Goal: Task Accomplishment & Management: Manage account settings

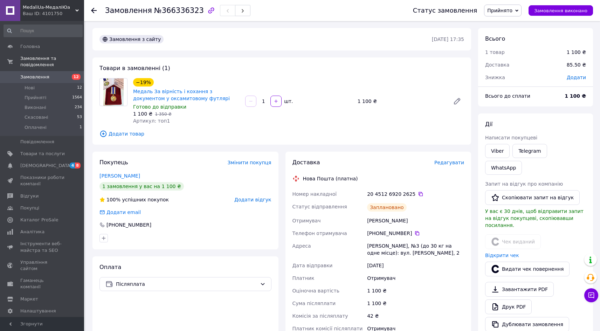
scroll to position [66, 0]
click at [590, 294] on icon at bounding box center [591, 295] width 7 height 7
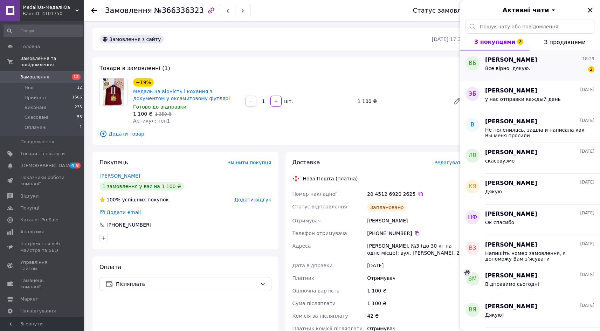
click at [546, 72] on div "Все вірно, дякую. 2" at bounding box center [539, 69] width 109 height 11
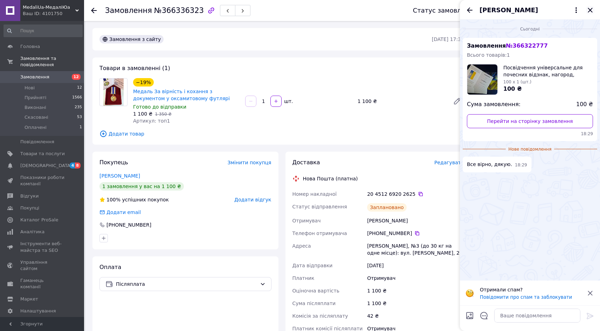
click at [591, 11] on icon "Закрити" at bounding box center [590, 10] width 5 height 5
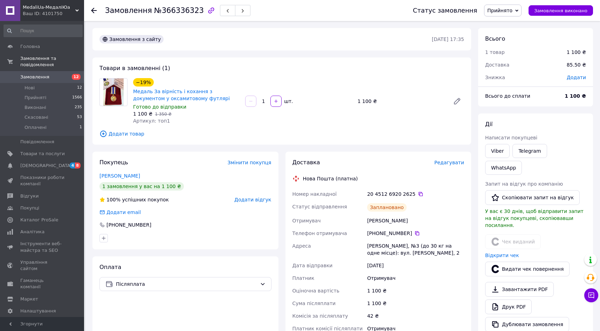
click at [38, 74] on span "Замовлення" at bounding box center [34, 77] width 29 height 6
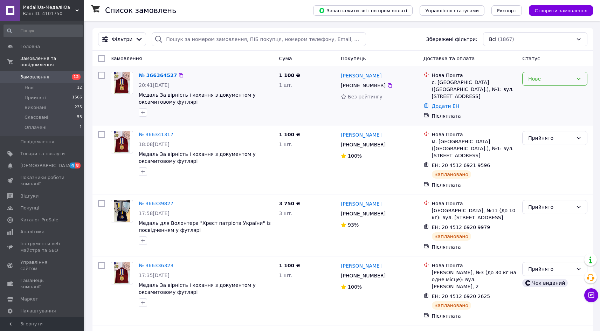
click at [567, 75] on div "Нове" at bounding box center [550, 79] width 45 height 8
click at [556, 94] on li "Прийнято" at bounding box center [555, 94] width 64 height 13
click at [155, 75] on link "№ 366364527" at bounding box center [156, 76] width 35 height 6
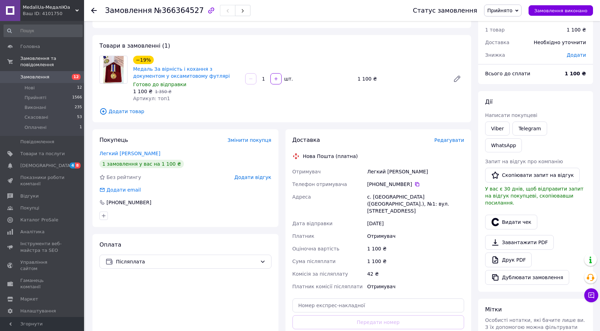
scroll to position [102, 0]
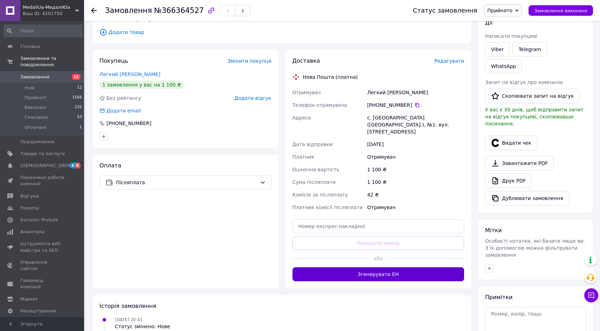
click at [361, 267] on button "Згенерувати ЕН" at bounding box center [379, 274] width 172 height 14
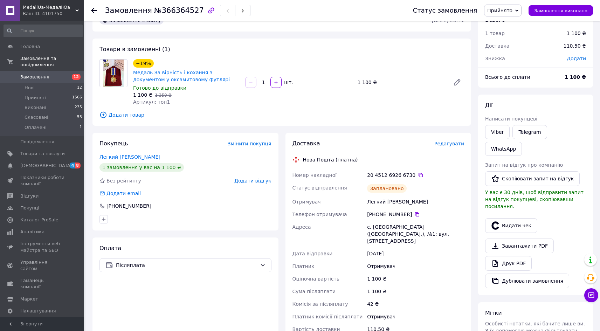
scroll to position [0, 0]
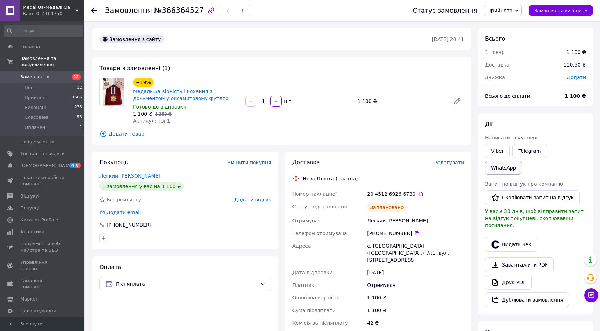
click at [522, 161] on link "WhatsApp" at bounding box center [503, 168] width 37 height 14
click at [42, 74] on span "Замовлення" at bounding box center [34, 77] width 29 height 6
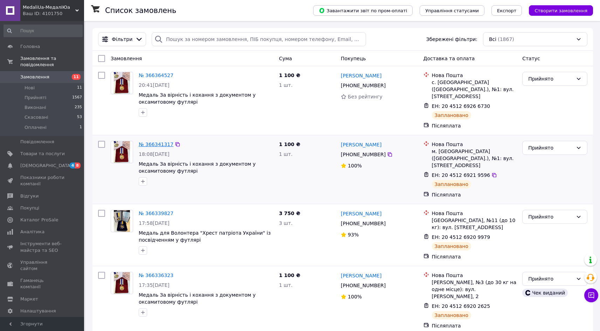
click at [162, 142] on link "№ 366341317" at bounding box center [156, 145] width 35 height 6
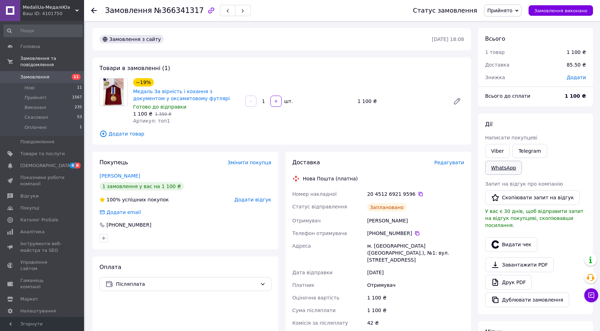
click at [522, 161] on link "WhatsApp" at bounding box center [503, 168] width 37 height 14
click at [91, 7] on div "Замовлення №366341317 Статус замовлення Прийнято Виконано Скасовано Оплачено За…" at bounding box center [342, 10] width 516 height 21
click at [95, 9] on icon at bounding box center [94, 11] width 6 height 6
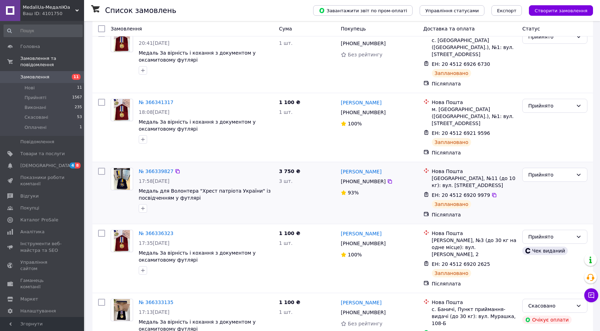
scroll to position [69, 0]
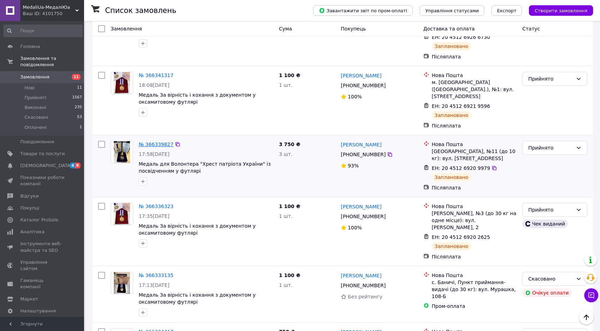
click at [158, 142] on link "№ 366339827" at bounding box center [156, 145] width 35 height 6
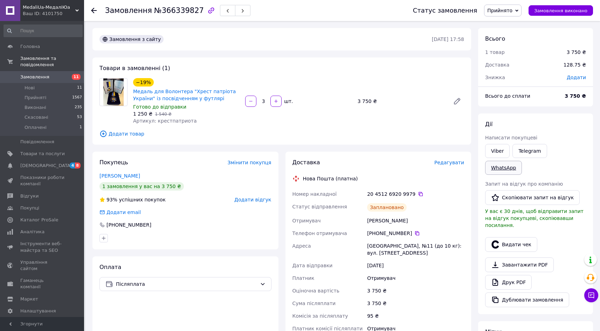
click at [522, 161] on link "WhatsApp" at bounding box center [503, 168] width 37 height 14
click at [94, 9] on icon at bounding box center [94, 11] width 6 height 6
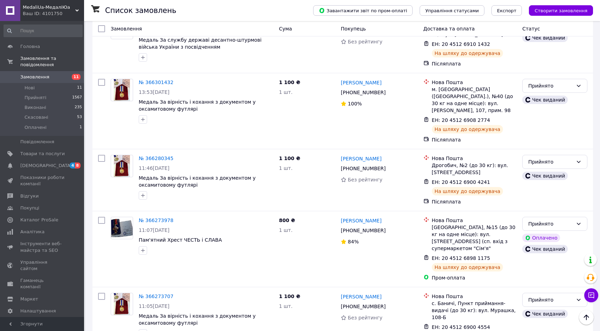
scroll to position [1060, 0]
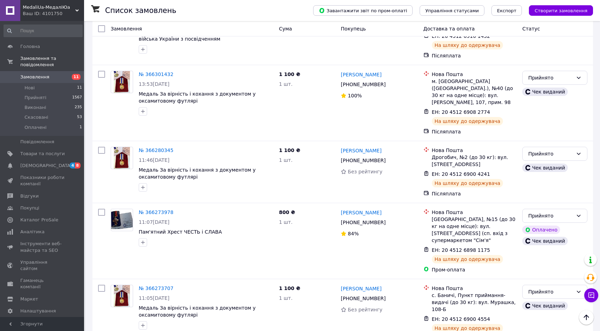
click at [52, 14] on div "Ваш ID: 4101750" at bounding box center [53, 14] width 61 height 6
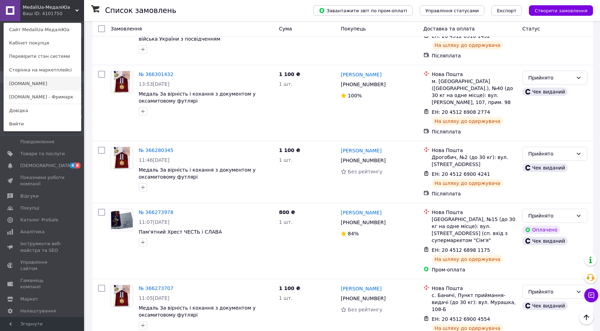
click at [38, 83] on link "[DOMAIN_NAME]" at bounding box center [42, 83] width 77 height 13
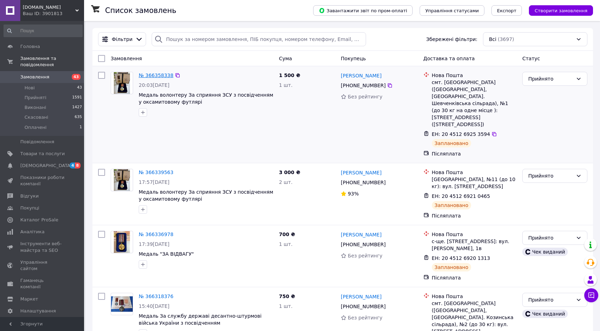
click at [162, 74] on link "№ 366358338" at bounding box center [156, 76] width 35 height 6
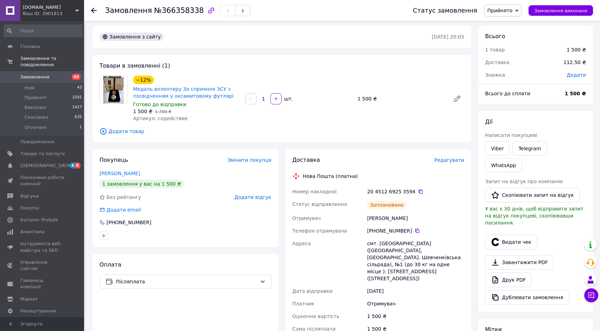
scroll to position [5, 0]
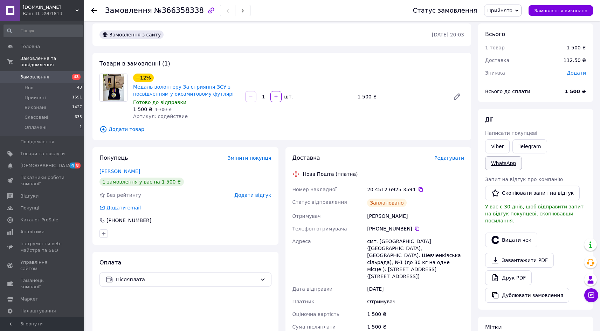
click at [522, 156] on link "WhatsApp" at bounding box center [503, 163] width 37 height 14
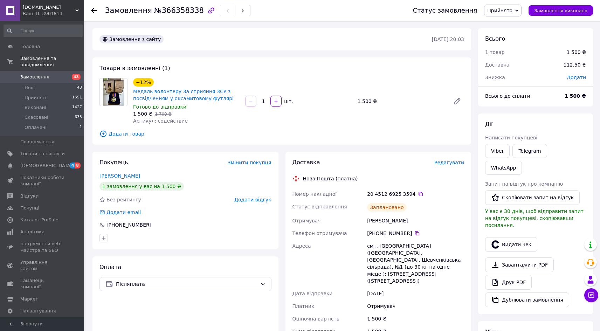
scroll to position [5, 0]
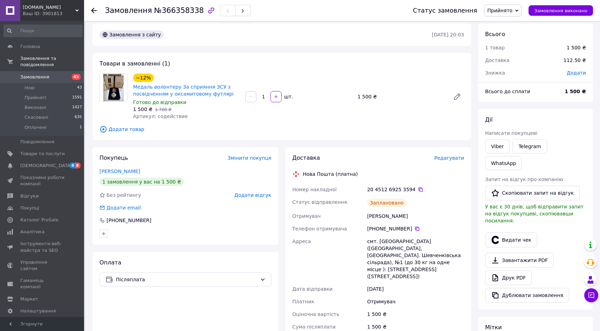
click at [93, 9] on use at bounding box center [94, 11] width 6 height 6
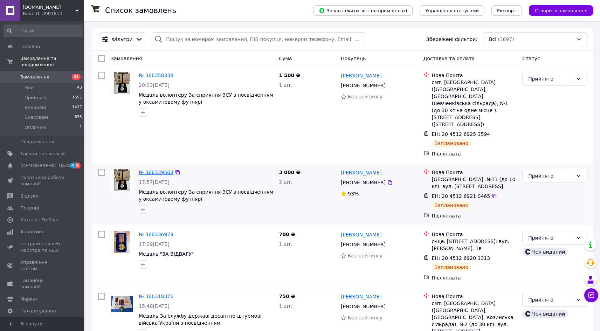
click at [160, 170] on link "№ 366339563" at bounding box center [156, 173] width 35 height 6
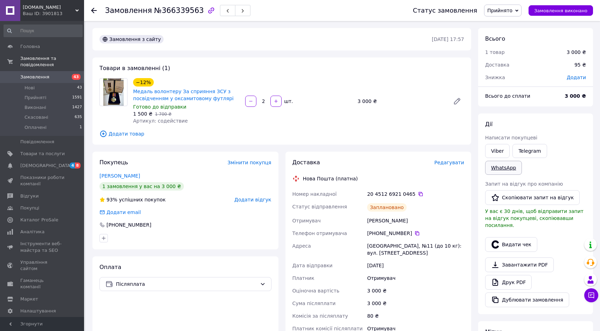
click at [522, 161] on link "WhatsApp" at bounding box center [503, 168] width 37 height 14
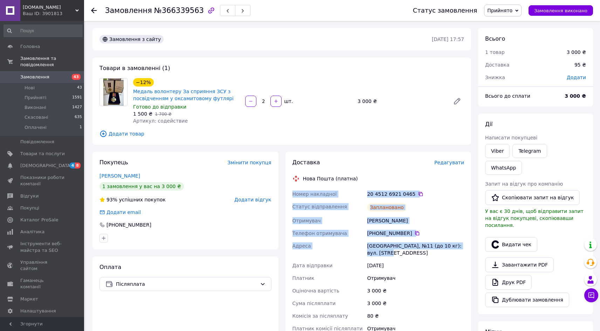
drag, startPoint x: 399, startPoint y: 258, endPoint x: 289, endPoint y: 190, distance: 129.8
click at [289, 190] on div "Доставка Редагувати Нова Пошта (платна) Номер накладної 20 4512 6921 0465   Ста…" at bounding box center [379, 263] width 186 height 223
copy div "Номер накладної 20 4512 6921 0465   Статус відправлення Заплановано Отримувач С…"
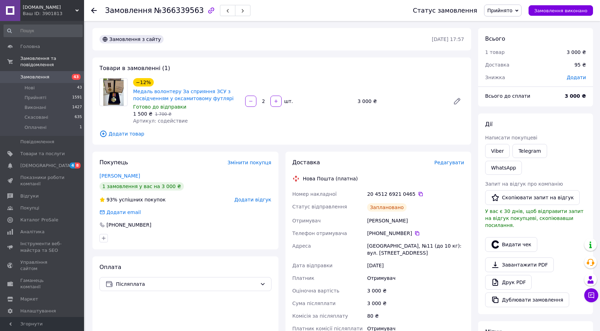
click at [94, 9] on icon at bounding box center [94, 11] width 6 height 6
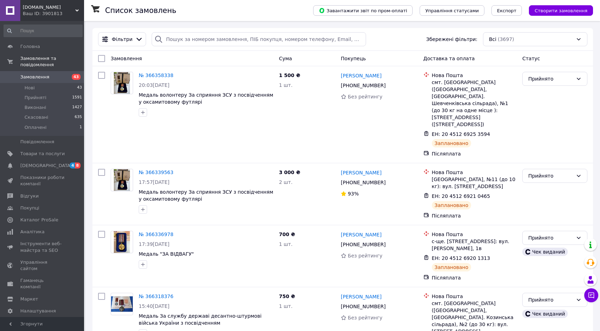
click at [48, 13] on div "Ваш ID: 3901813" at bounding box center [53, 14] width 61 height 6
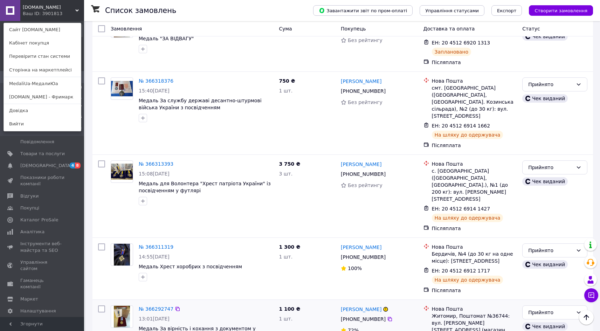
scroll to position [135, 0]
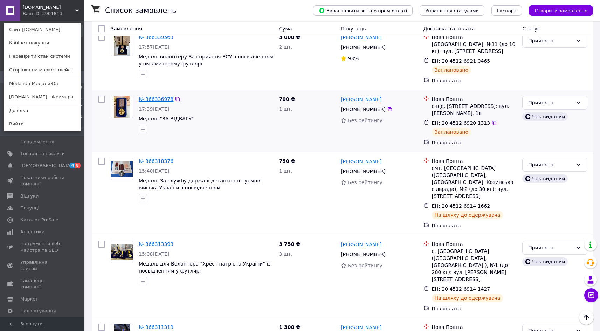
click at [158, 96] on link "№ 366336978" at bounding box center [156, 99] width 35 height 6
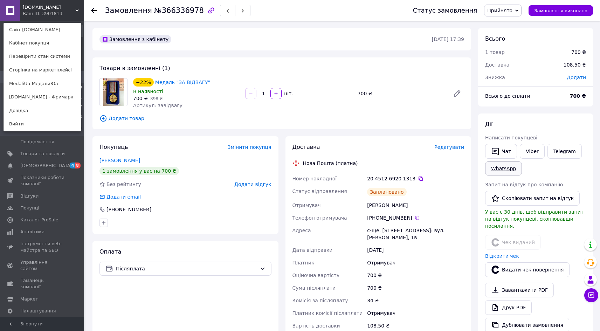
click at [507, 168] on link "WhatsApp" at bounding box center [503, 169] width 37 height 14
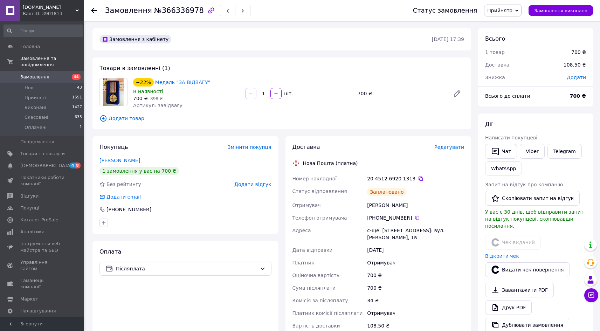
click at [94, 8] on use at bounding box center [94, 11] width 6 height 6
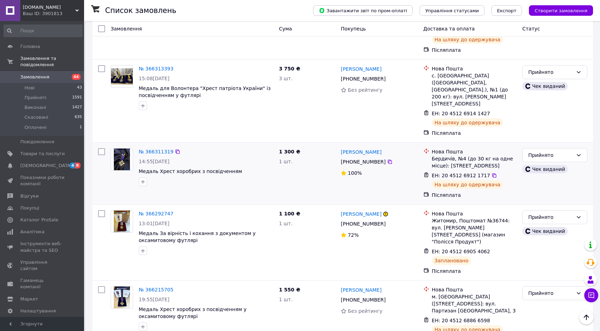
scroll to position [402, 0]
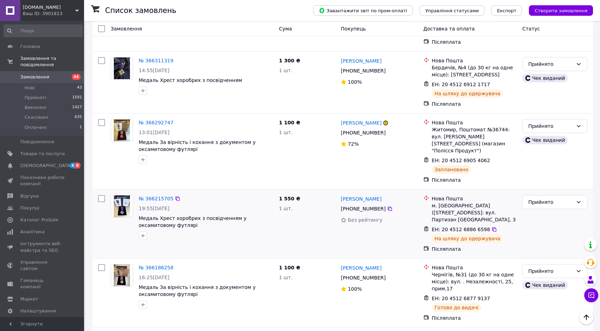
drag, startPoint x: 551, startPoint y: 147, endPoint x: 118, endPoint y: 170, distance: 433.4
click at [118, 192] on div "№ 366215705 19:55, 11.10.2025 Медаль Хрест хоробрих з посвідченням у оксамитово…" at bounding box center [342, 223] width 495 height 63
click at [151, 196] on link "№ 366215705" at bounding box center [156, 199] width 35 height 6
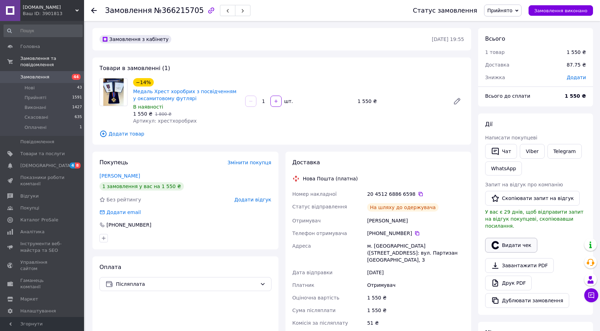
click at [518, 238] on button "Видати чек" at bounding box center [511, 245] width 52 height 15
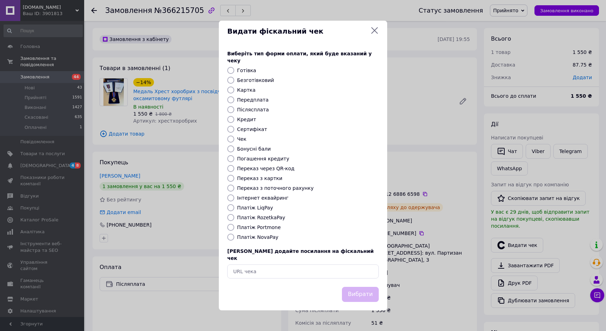
click at [255, 236] on label "Платіж NovaPay" at bounding box center [257, 237] width 41 height 6
click at [234, 236] on input "Платіж NovaPay" at bounding box center [230, 237] width 7 height 7
radio input "true"
click at [366, 287] on button "Вибрати" at bounding box center [360, 294] width 37 height 15
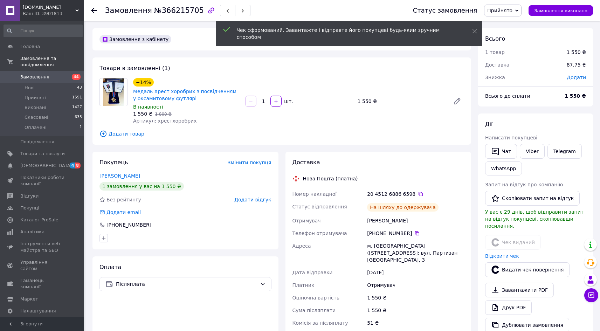
click at [94, 11] on icon at bounding box center [94, 11] width 6 height 6
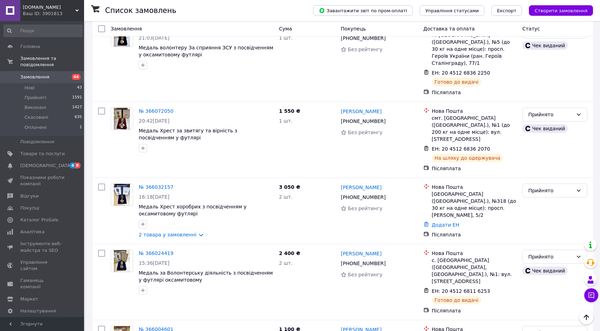
scroll to position [1192, 0]
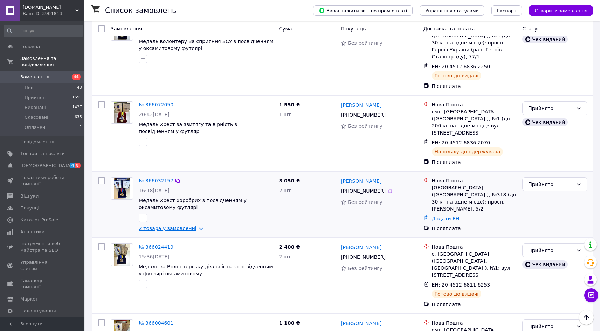
click at [181, 226] on link "2 товара у замовленні" at bounding box center [168, 229] width 58 height 6
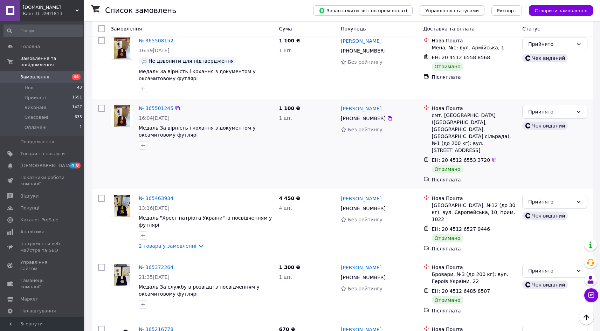
scroll to position [2362, 0]
click at [45, 8] on span "[DOMAIN_NAME]" at bounding box center [49, 7] width 53 height 6
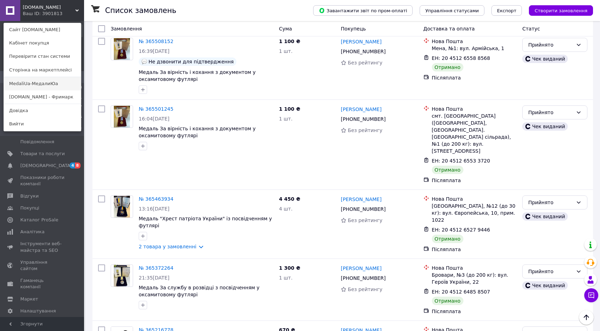
click at [48, 85] on link "MedaliUa-МедалиЮа" at bounding box center [42, 83] width 77 height 13
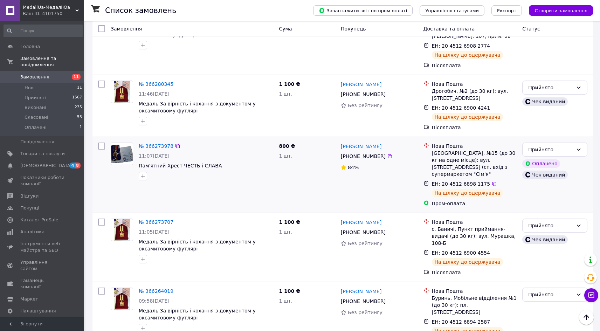
scroll to position [1202, 0]
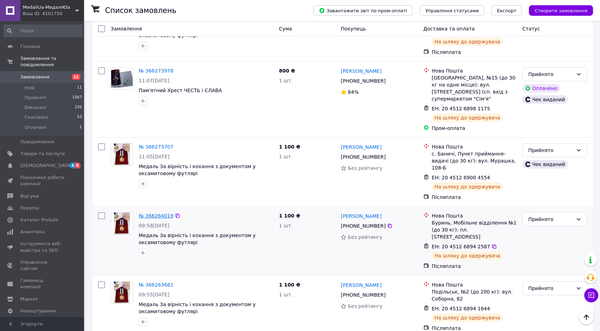
click at [147, 213] on link "№ 366264019" at bounding box center [156, 216] width 35 height 6
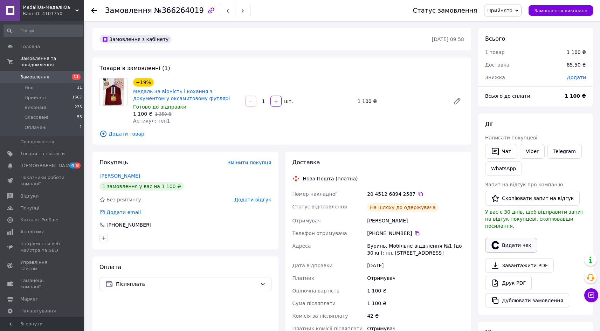
click at [515, 238] on button "Видати чек" at bounding box center [511, 245] width 52 height 15
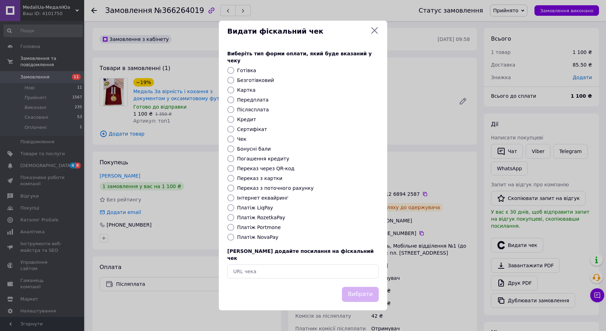
click at [260, 237] on label "Платіж NovaPay" at bounding box center [257, 237] width 41 height 6
click at [234, 237] on input "Платіж NovaPay" at bounding box center [230, 237] width 7 height 7
radio input "true"
click at [360, 287] on button "Вибрати" at bounding box center [360, 294] width 37 height 15
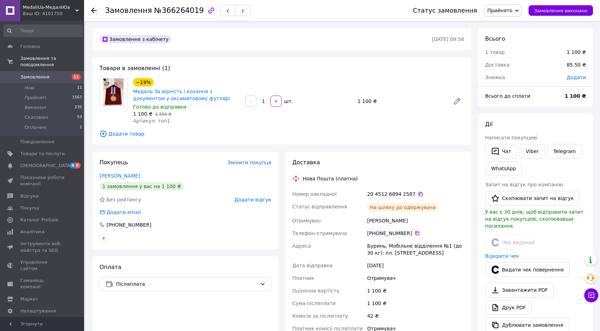
click at [94, 8] on icon at bounding box center [94, 11] width 6 height 6
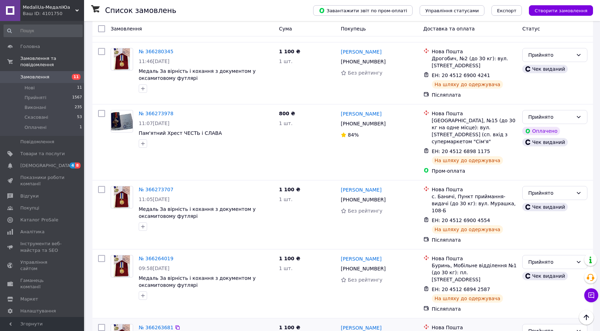
scroll to position [1213, 0]
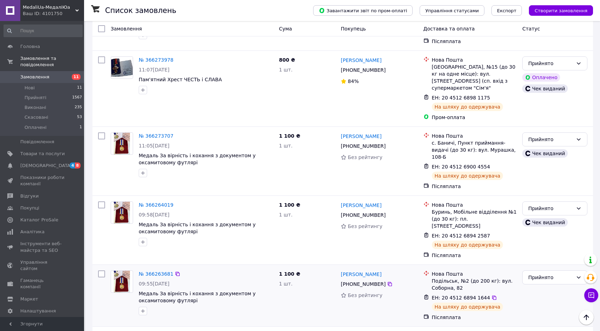
click at [99, 271] on input "checkbox" at bounding box center [101, 274] width 7 height 7
checkbox input "true"
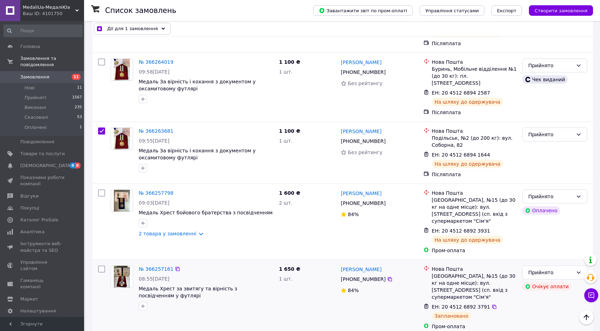
scroll to position [1363, 0]
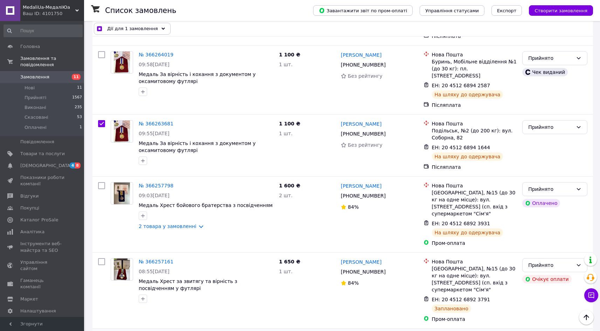
checkbox input "true"
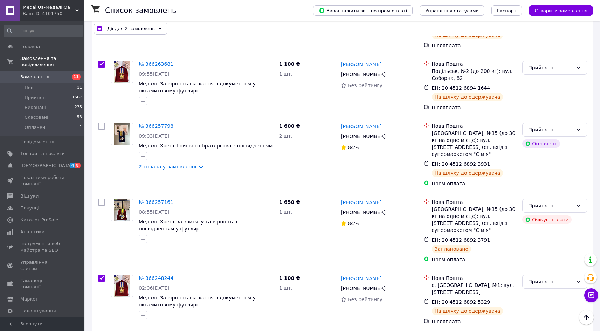
scroll to position [1428, 0]
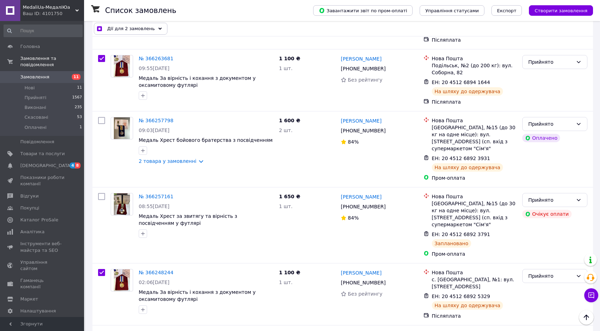
checkbox input "true"
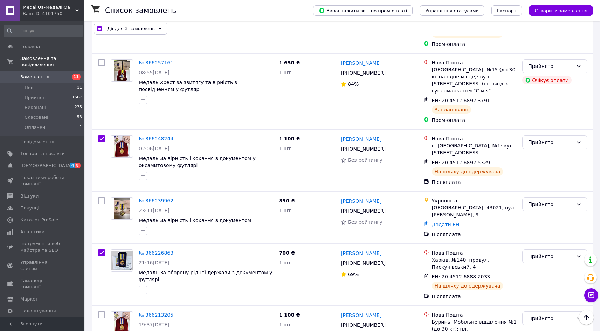
scroll to position [1562, 0]
checkbox input "true"
click at [101, 312] on input "checkbox" at bounding box center [101, 315] width 7 height 7
checkbox input "true"
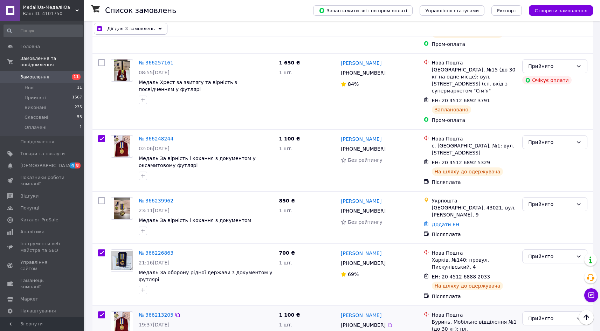
checkbox input "true"
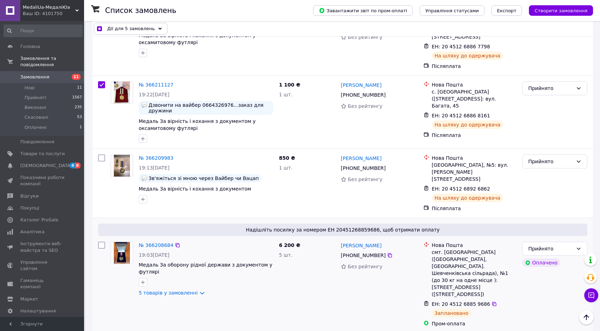
scroll to position [1863, 0]
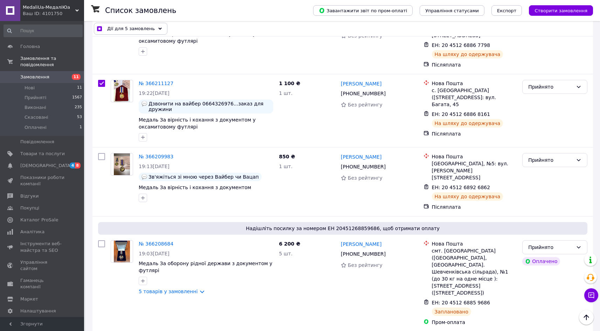
checkbox input "true"
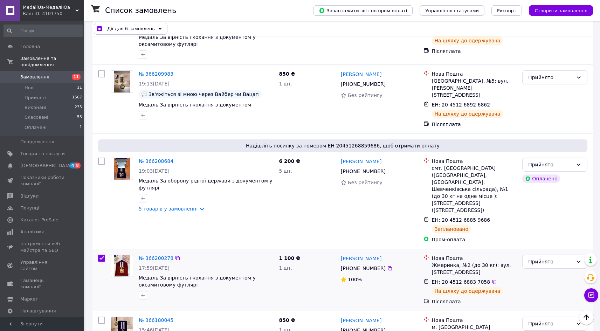
scroll to position [1961, 0]
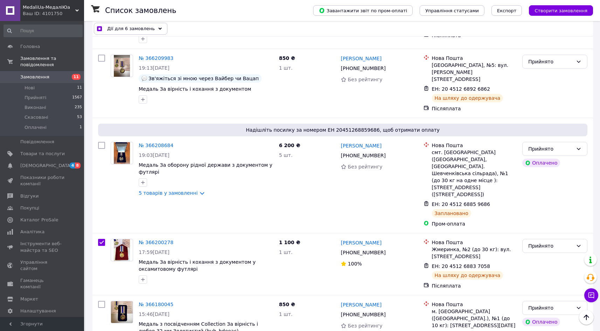
drag, startPoint x: 100, startPoint y: 252, endPoint x: 111, endPoint y: 255, distance: 11.1
checkbox input "true"
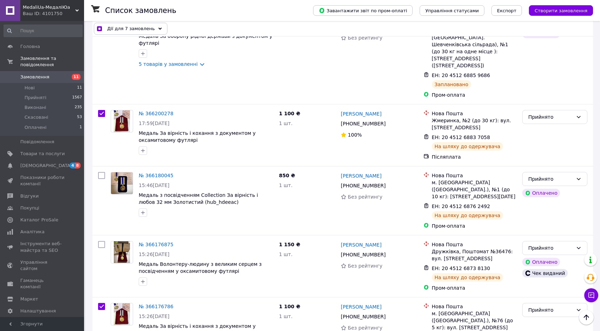
scroll to position [2127, 0]
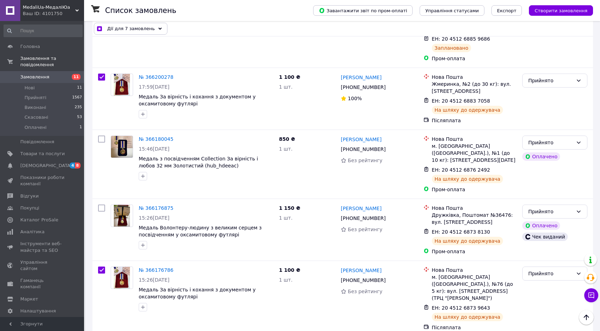
checkbox input "true"
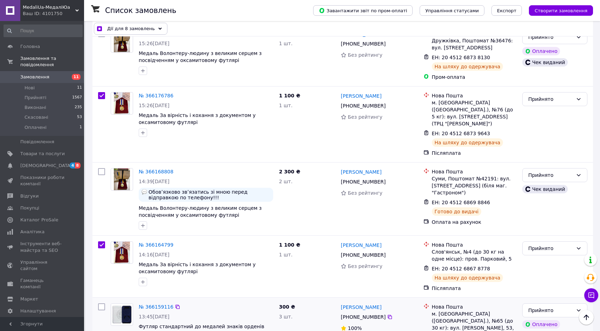
scroll to position [2306, 0]
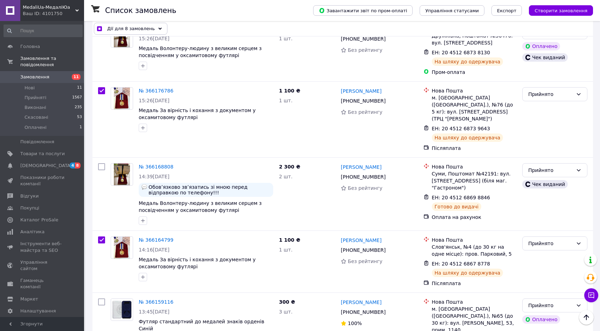
checkbox input "true"
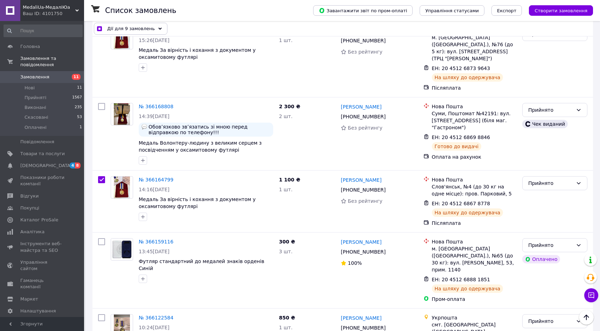
scroll to position [2369, 0]
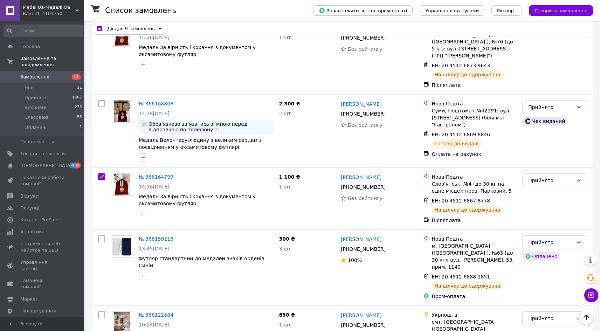
checkbox input "true"
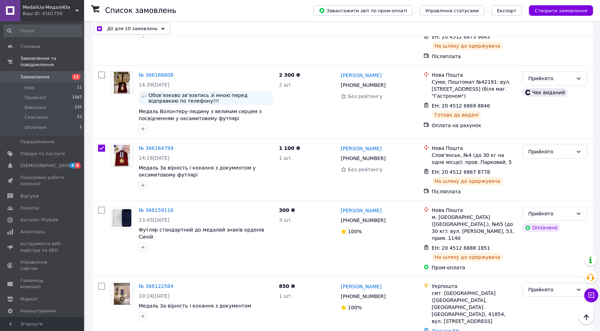
scroll to position [2415, 0]
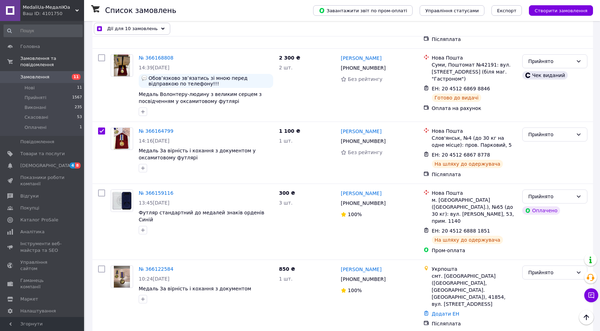
checkbox input "true"
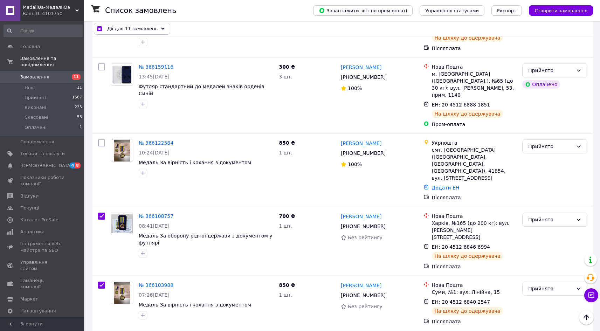
scroll to position [2542, 0]
checkbox input "true"
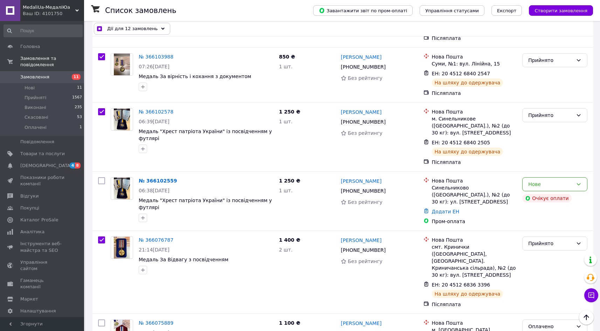
scroll to position [2791, 0]
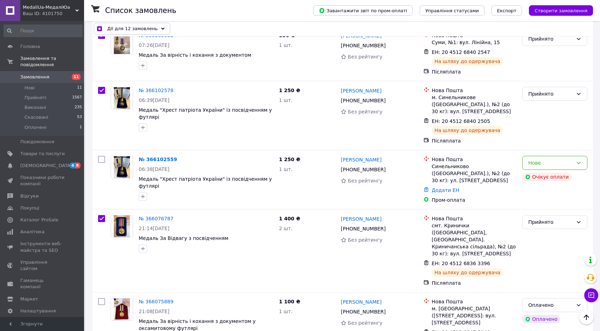
click at [143, 27] on span "Дії для 12 замовлень" at bounding box center [132, 28] width 50 height 7
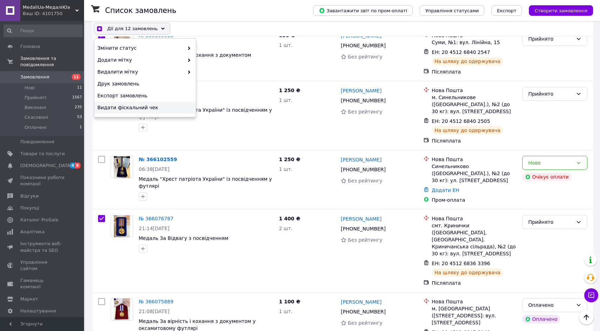
click at [143, 106] on span "Видати фіскальний чек" at bounding box center [144, 107] width 94 height 7
checkbox input "true"
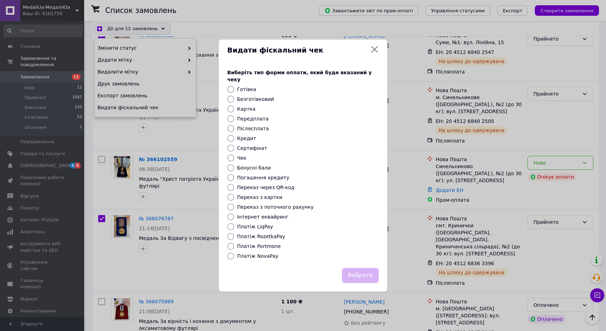
click at [253, 254] on label "Платіж NovaPay" at bounding box center [257, 256] width 41 height 6
click at [234, 254] on input "Платіж NovaPay" at bounding box center [230, 256] width 7 height 7
radio input "true"
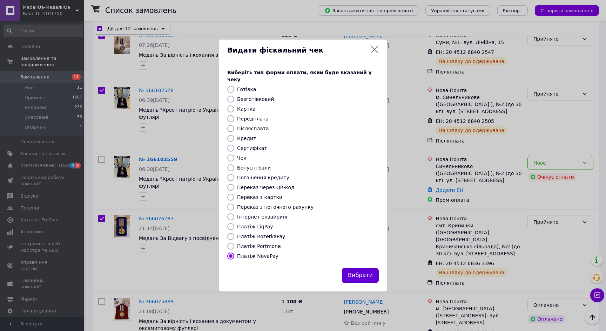
click at [353, 274] on button "Вибрати" at bounding box center [360, 275] width 37 height 15
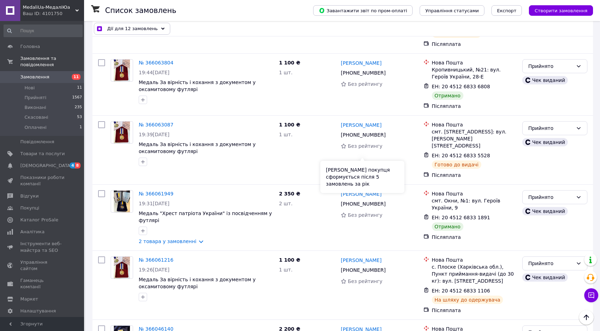
scroll to position [3270, 0]
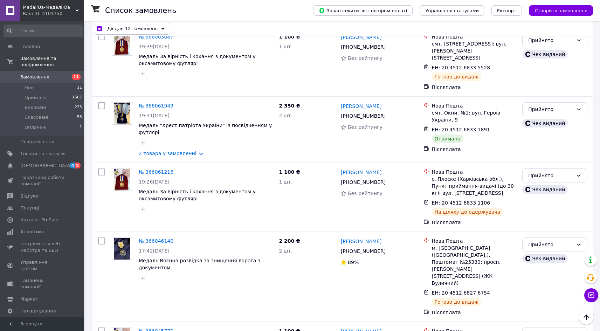
click at [545, 207] on li "Скасовано" at bounding box center [555, 211] width 64 height 13
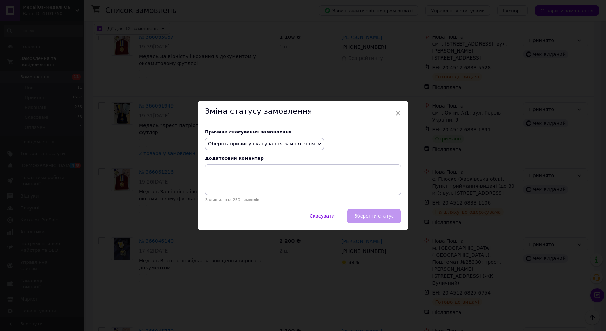
click at [241, 143] on span "Оберіть причину скасування замовлення" at bounding box center [261, 144] width 107 height 6
click at [247, 196] on li "Замовлення-дублікат" at bounding box center [264, 197] width 118 height 10
checkbox input "true"
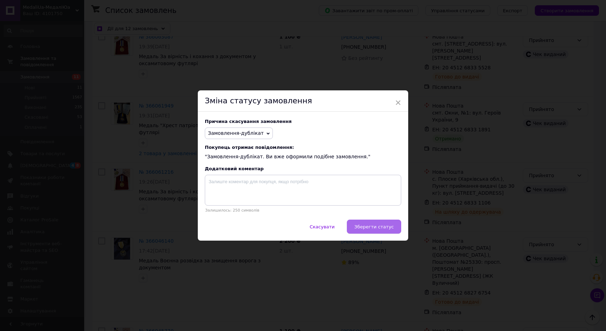
click at [373, 224] on button "Зберегти статус" at bounding box center [374, 227] width 54 height 14
checkbox input "false"
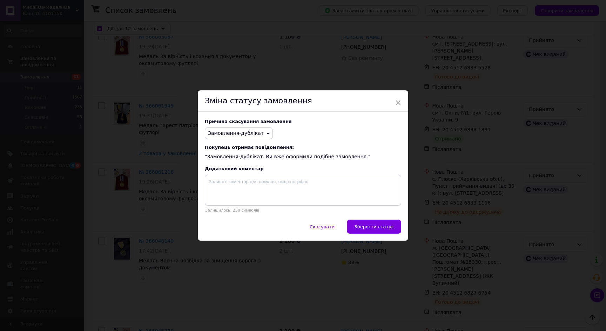
checkbox input "false"
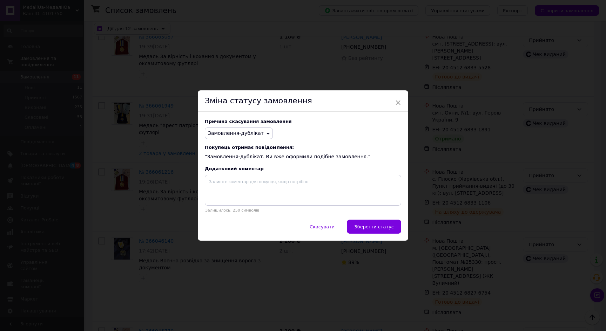
checkbox input "false"
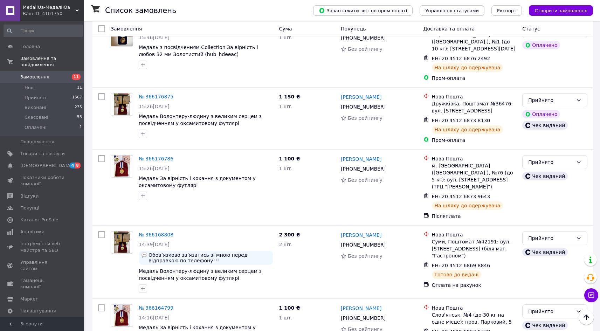
scroll to position [2237, 0]
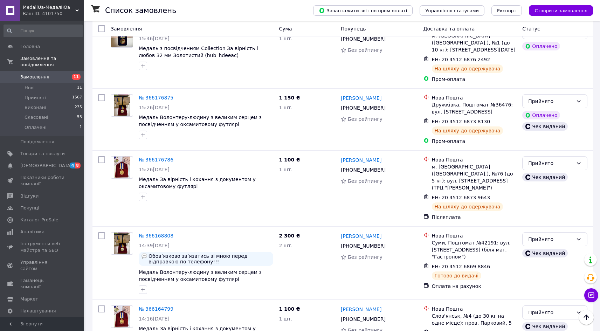
checkbox input "true"
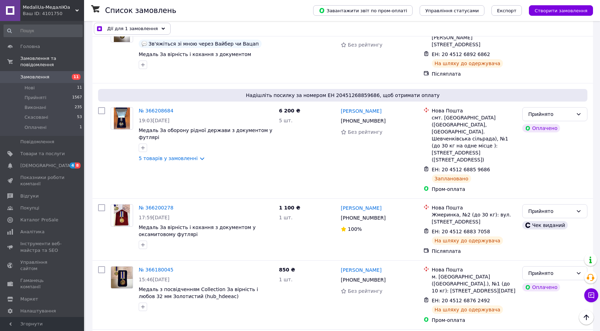
scroll to position [1996, 0]
click at [103, 266] on input "checkbox" at bounding box center [101, 269] width 7 height 7
checkbox input "true"
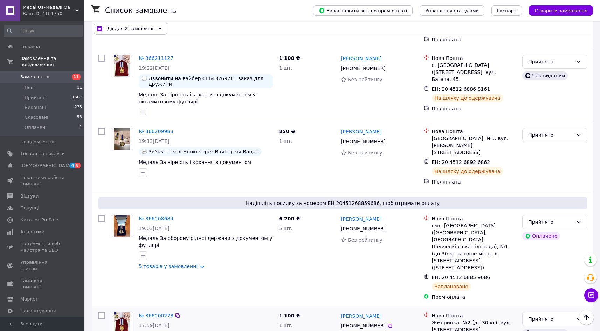
scroll to position [1856, 0]
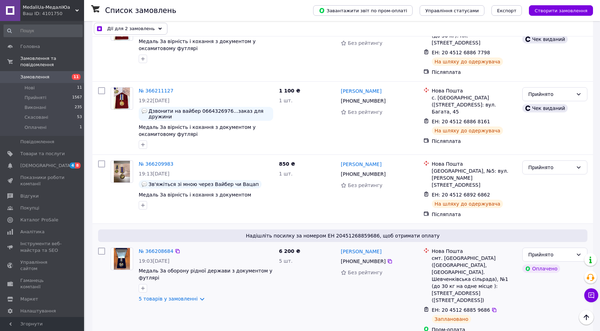
click at [100, 248] on input "checkbox" at bounding box center [101, 251] width 7 height 7
checkbox input "true"
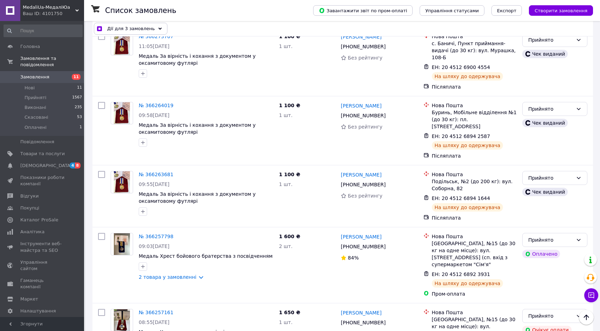
scroll to position [1311, 0]
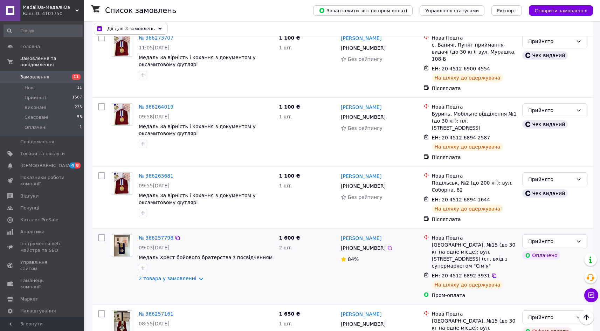
click at [101, 234] on input "checkbox" at bounding box center [101, 237] width 7 height 7
checkbox input "true"
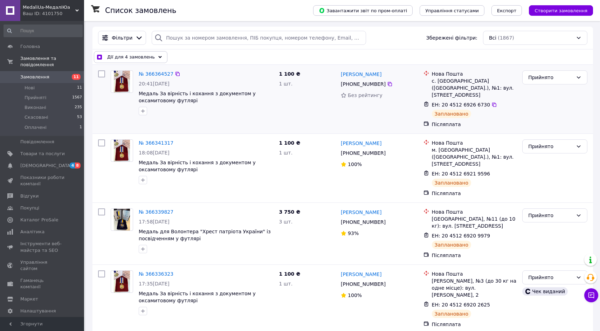
scroll to position [0, 0]
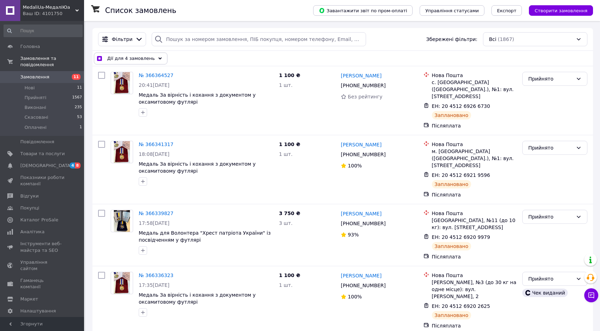
click at [150, 59] on div "Дії для 4 замовлень" at bounding box center [131, 59] width 74 height 12
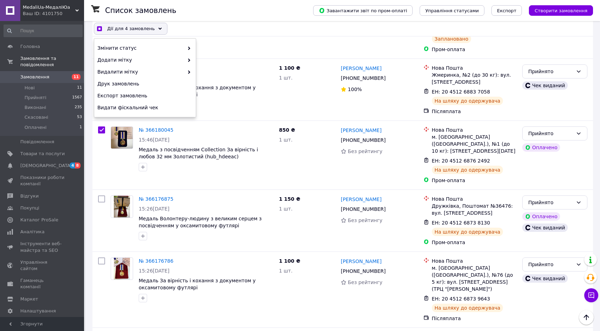
scroll to position [2161, 0]
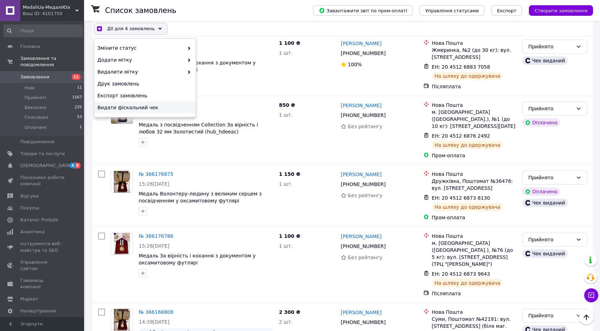
click at [152, 108] on span "Видати фіскальний чек" at bounding box center [144, 107] width 94 height 7
checkbox input "true"
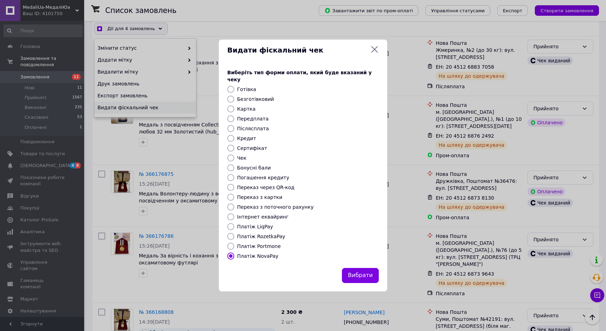
click at [258, 214] on label "Інтернет еквайринг" at bounding box center [263, 217] width 52 height 6
click at [234, 214] on input "Інтернет еквайринг" at bounding box center [230, 216] width 7 height 7
radio input "true"
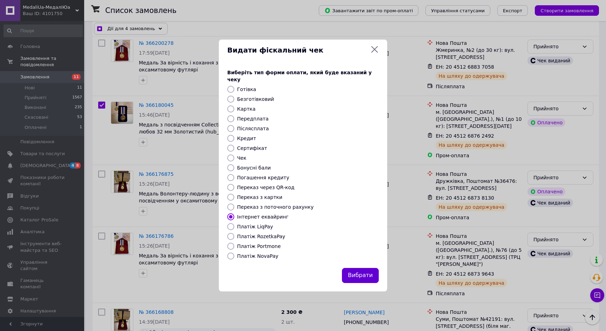
click at [365, 275] on button "Вибрати" at bounding box center [360, 275] width 37 height 15
checkbox input "true"
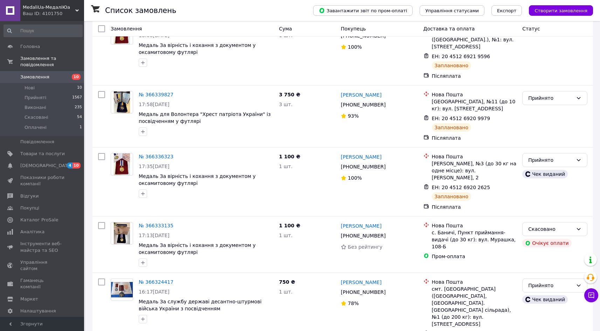
scroll to position [407, 0]
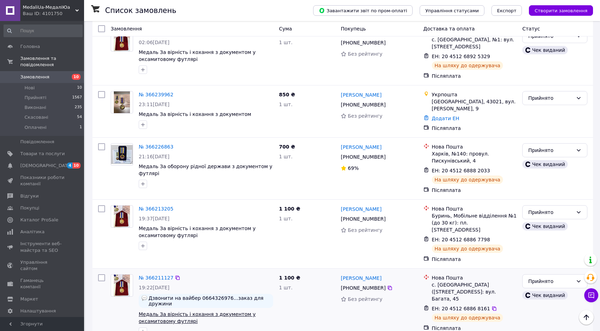
scroll to position [1669, 0]
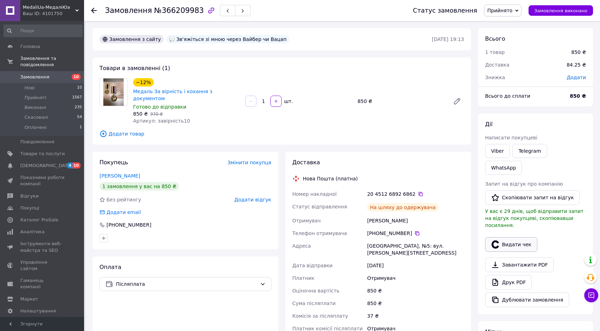
click at [518, 237] on button "Видати чек" at bounding box center [511, 244] width 52 height 15
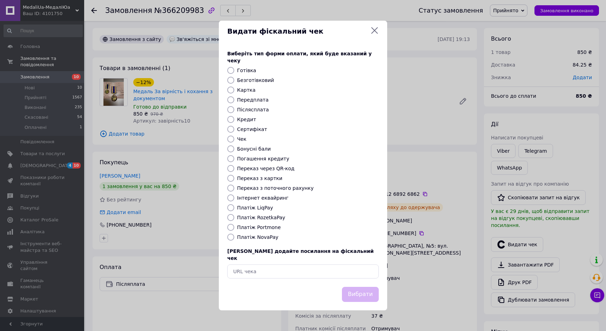
click at [238, 236] on label "Платіж NovaPay" at bounding box center [257, 237] width 41 height 6
click at [234, 236] on input "Платіж NovaPay" at bounding box center [230, 237] width 7 height 7
radio input "true"
click at [370, 287] on button "Вибрати" at bounding box center [360, 294] width 37 height 15
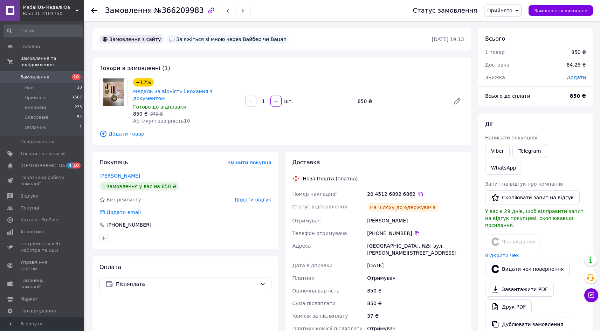
click at [95, 13] on icon at bounding box center [94, 11] width 6 height 6
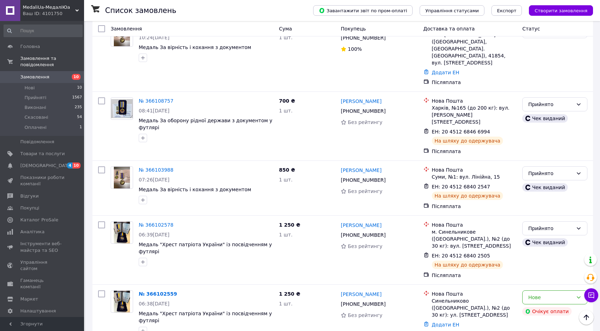
scroll to position [2657, 0]
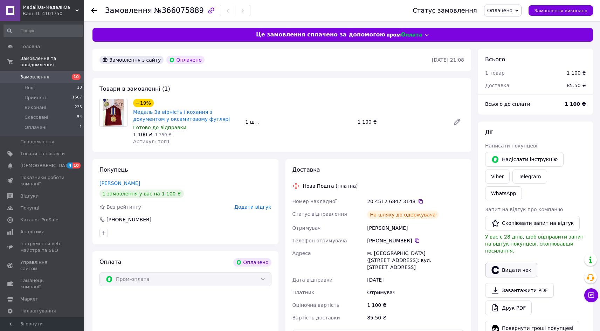
click at [507, 263] on button "Видати чек" at bounding box center [511, 270] width 52 height 15
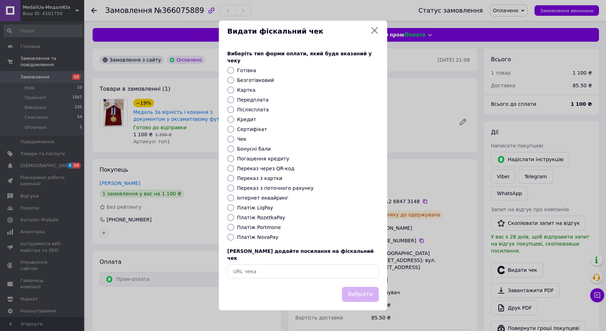
click at [268, 199] on label "Інтернет еквайринг" at bounding box center [263, 198] width 52 height 6
click at [234, 199] on input "Інтернет еквайринг" at bounding box center [230, 197] width 7 height 7
radio input "true"
click at [366, 293] on button "Вибрати" at bounding box center [360, 294] width 37 height 15
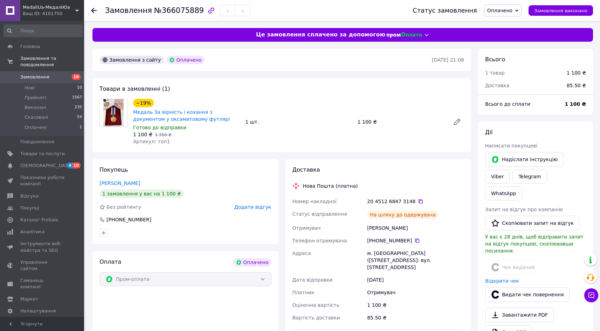
click at [93, 8] on icon at bounding box center [94, 11] width 6 height 6
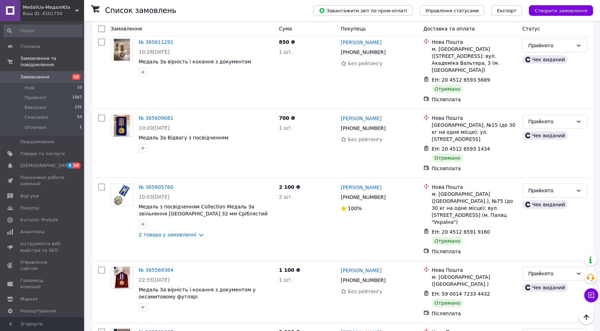
scroll to position [6240, 0]
click at [38, 5] on span "MedaliUa-МедаліЮа" at bounding box center [49, 7] width 53 height 6
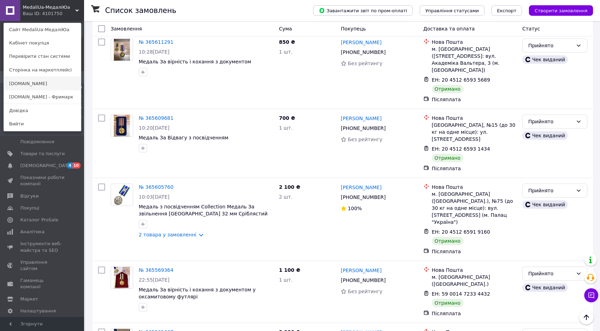
click at [49, 84] on link "[DOMAIN_NAME]" at bounding box center [42, 83] width 77 height 13
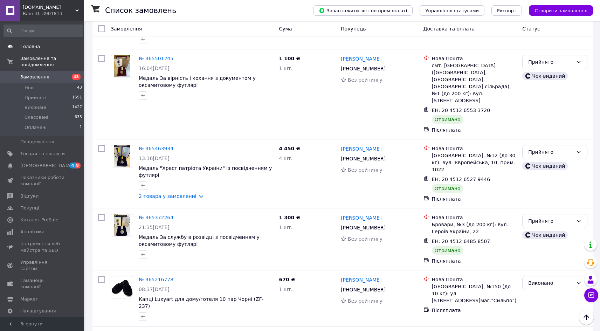
scroll to position [2354, 0]
click at [47, 8] on span "[DOMAIN_NAME]" at bounding box center [49, 7] width 53 height 6
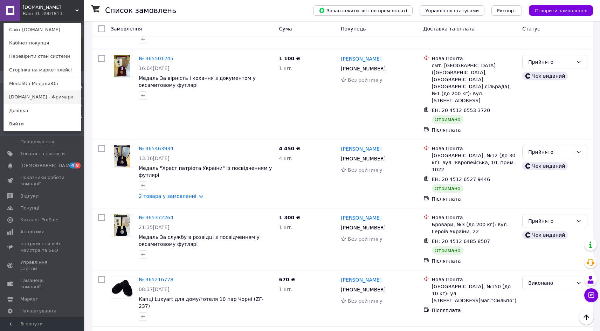
click at [38, 91] on link "Freemark.com.ua - Фримарк" at bounding box center [42, 96] width 77 height 13
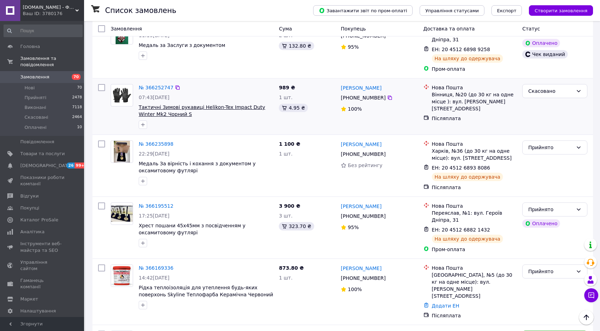
scroll to position [226, 0]
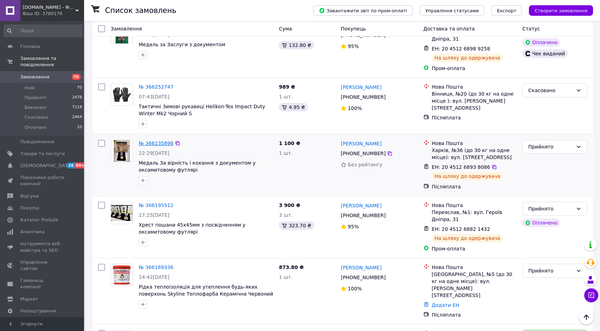
click at [155, 141] on link "№ 366235898" at bounding box center [156, 144] width 35 height 6
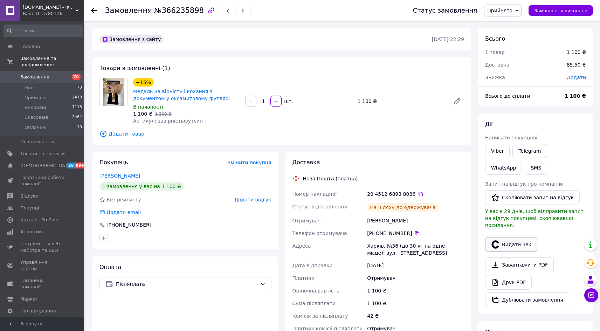
click at [520, 238] on button "Видати чек" at bounding box center [511, 244] width 52 height 15
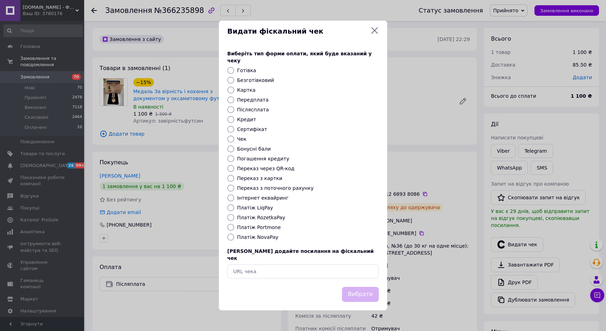
click at [262, 237] on label "Платіж NovaPay" at bounding box center [257, 237] width 41 height 6
click at [234, 237] on input "Платіж NovaPay" at bounding box center [230, 237] width 7 height 7
radio input "true"
click at [363, 289] on button "Вибрати" at bounding box center [360, 294] width 37 height 15
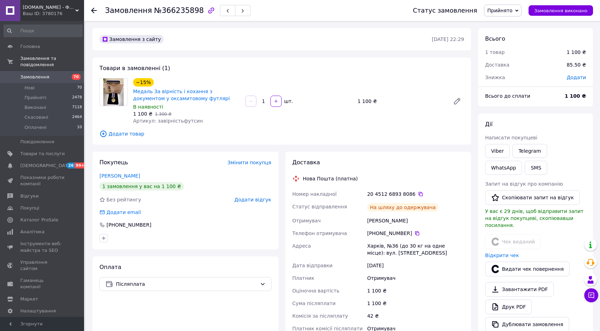
click at [94, 10] on use at bounding box center [94, 11] width 6 height 6
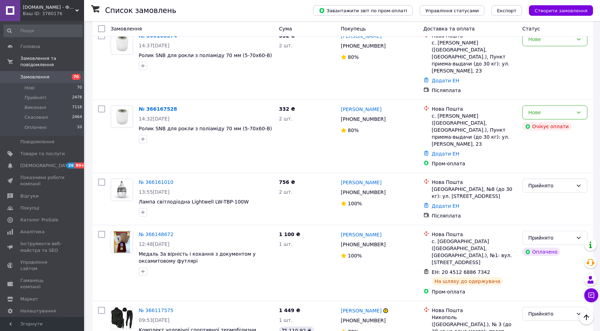
scroll to position [525, 0]
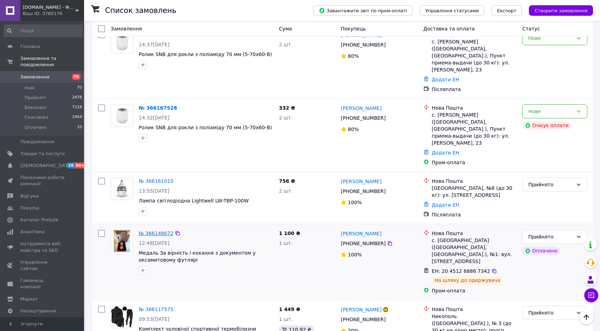
click at [168, 231] on link "№ 366148672" at bounding box center [156, 234] width 35 height 6
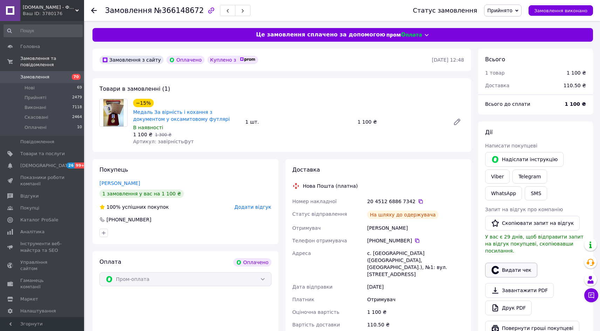
click at [523, 263] on button "Видати чек" at bounding box center [511, 270] width 52 height 15
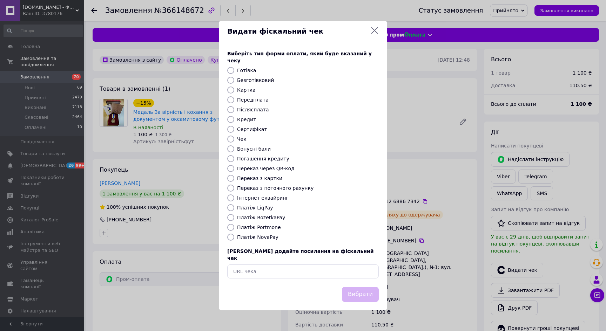
click at [263, 198] on label "Інтернет еквайринг" at bounding box center [263, 198] width 52 height 6
click at [234, 198] on input "Інтернет еквайринг" at bounding box center [230, 197] width 7 height 7
radio input "true"
click at [357, 287] on button "Вибрати" at bounding box center [360, 294] width 37 height 15
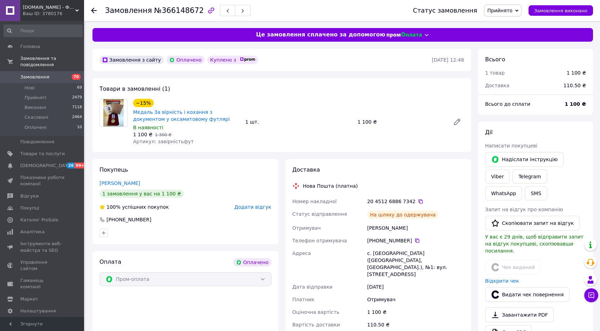
click at [90, 8] on div "Замовлення №366148672 Статус замовлення Прийнято Виконано Скасовано Оплачено За…" at bounding box center [342, 10] width 516 height 21
click at [93, 8] on icon at bounding box center [94, 11] width 6 height 6
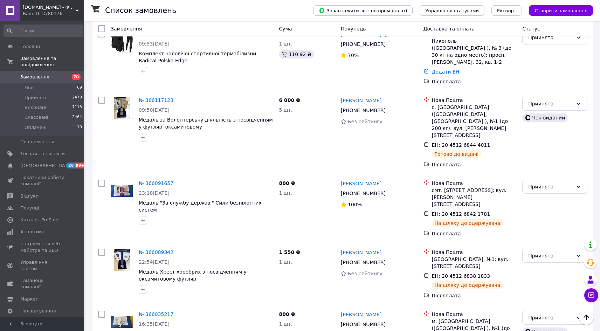
scroll to position [825, 0]
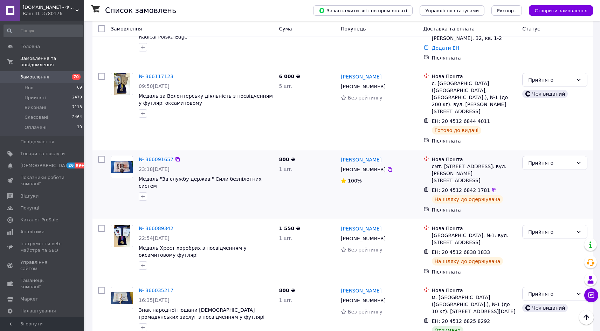
click at [100, 156] on input "checkbox" at bounding box center [101, 159] width 7 height 7
checkbox input "true"
click at [100, 225] on input "checkbox" at bounding box center [101, 228] width 7 height 7
checkbox input "true"
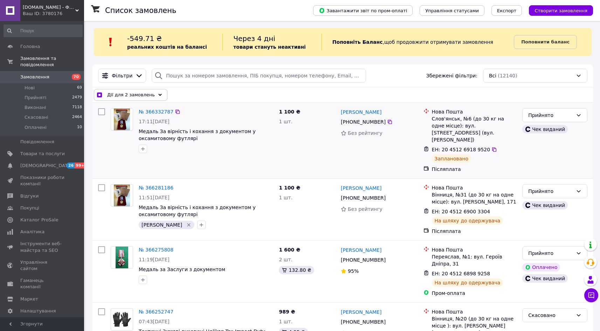
scroll to position [0, 0]
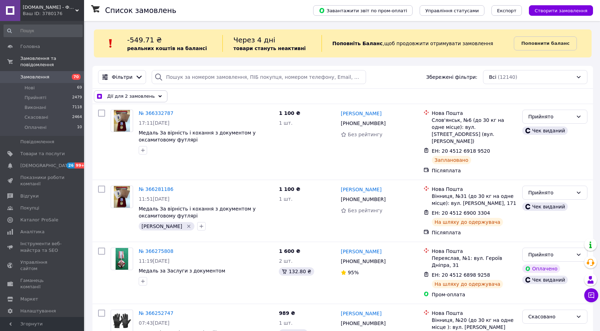
click at [129, 95] on span "Дії для 2 замовлень" at bounding box center [131, 96] width 48 height 7
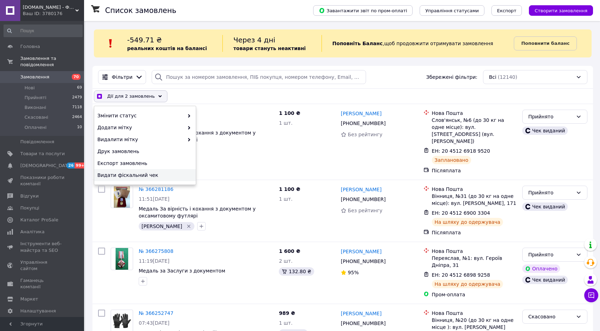
click at [144, 172] on span "Видати фіскальний чек" at bounding box center [144, 175] width 94 height 7
checkbox input "true"
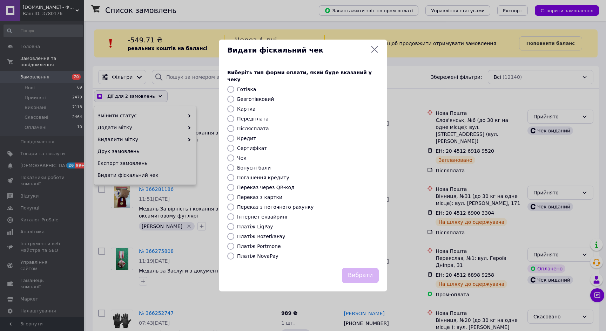
click at [232, 253] on input "Платіж NovaPay" at bounding box center [230, 256] width 7 height 7
radio input "true"
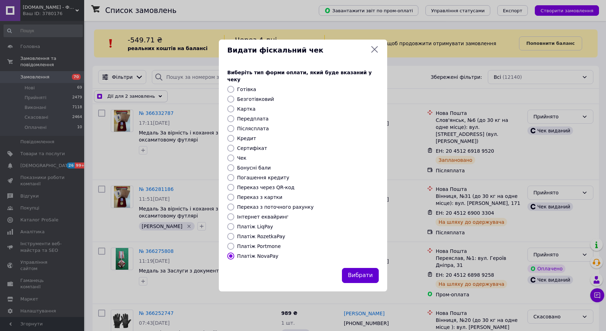
click at [371, 276] on button "Вибрати" at bounding box center [360, 275] width 37 height 15
checkbox input "true"
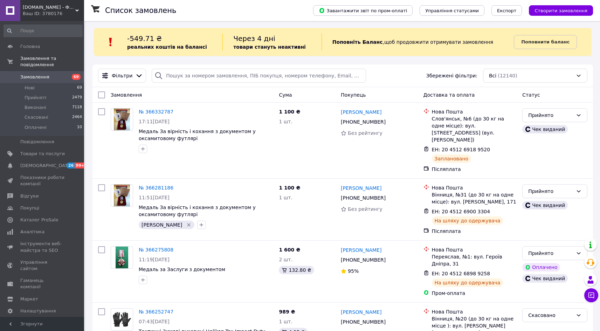
scroll to position [3, 0]
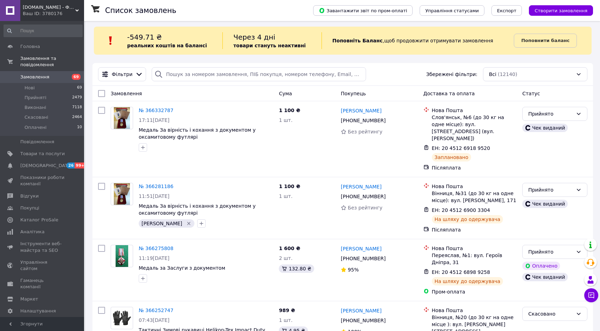
click at [34, 74] on span "Замовлення" at bounding box center [34, 77] width 29 height 6
click at [28, 8] on span "[DOMAIN_NAME] - Фрімарк" at bounding box center [49, 7] width 53 height 6
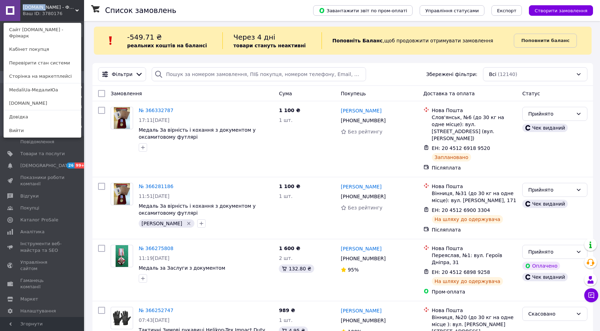
click at [28, 8] on span "[DOMAIN_NAME] - Фрімарк" at bounding box center [49, 7] width 53 height 6
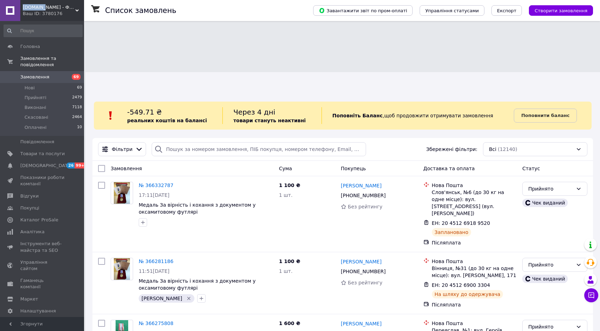
click at [42, 8] on span "[DOMAIN_NAME] - Фрімарк" at bounding box center [49, 7] width 53 height 6
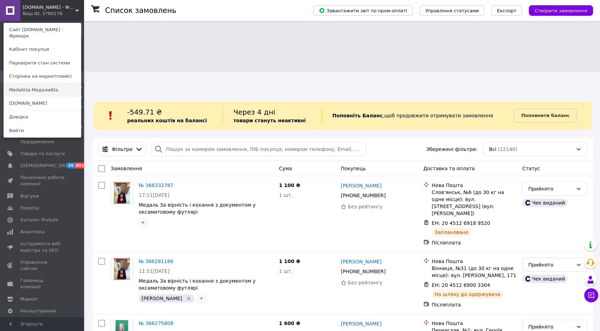
click at [35, 83] on link "MedaliUa-МедалиЮа" at bounding box center [42, 89] width 77 height 13
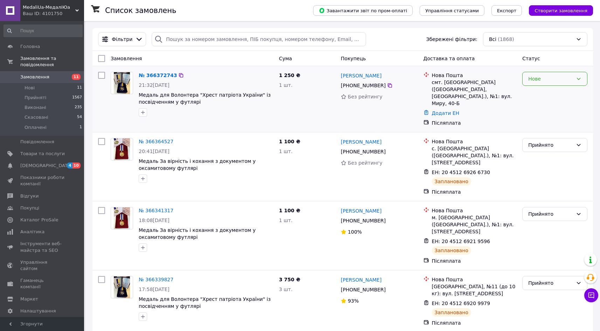
click at [542, 80] on div "Нове" at bounding box center [550, 79] width 45 height 8
click at [545, 91] on li "Прийнято" at bounding box center [555, 94] width 64 height 13
click at [156, 76] on link "№ 366372743" at bounding box center [156, 76] width 35 height 6
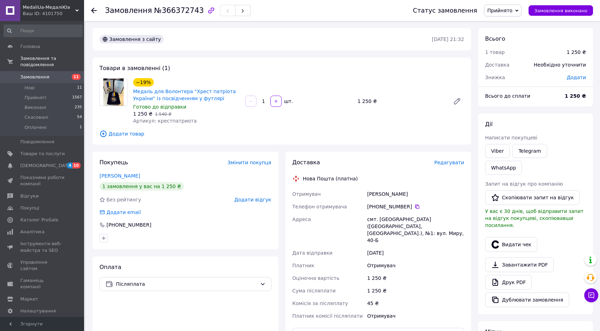
drag, startPoint x: 396, startPoint y: 242, endPoint x: 290, endPoint y: 190, distance: 118.3
click at [290, 190] on div "Доставка Редагувати Нова Пошта (платна) Отримувач [PERSON_NAME] Телефон отримув…" at bounding box center [379, 274] width 186 height 245
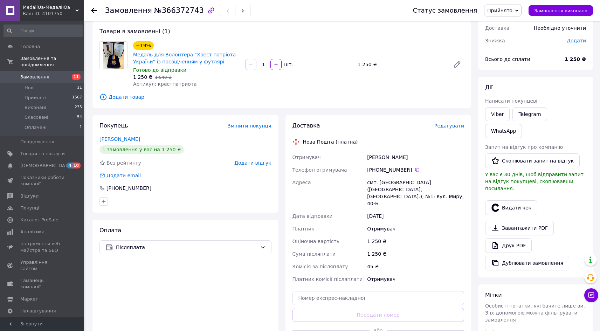
scroll to position [73, 0]
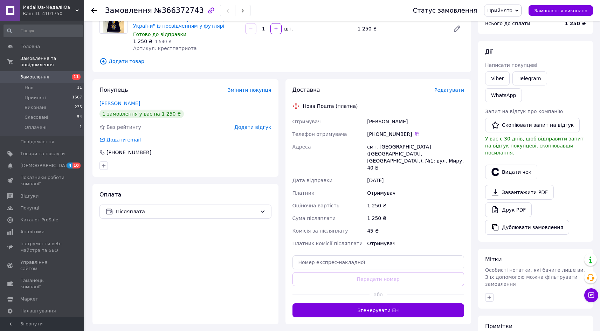
click at [385, 303] on button "Згенерувати ЕН" at bounding box center [379, 310] width 172 height 14
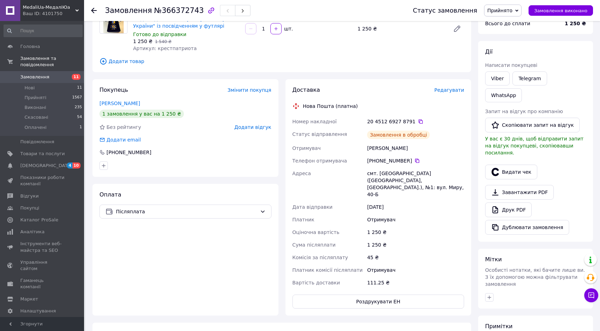
click at [404, 185] on div "смт. [GEOGRAPHIC_DATA] ([GEOGRAPHIC_DATA], [GEOGRAPHIC_DATA].), №1: вул. Миру, …" at bounding box center [416, 184] width 100 height 34
drag, startPoint x: 399, startPoint y: 189, endPoint x: 289, endPoint y: 123, distance: 128.1
click at [289, 123] on div "Доставка Редагувати Нова Пошта (платна) Номер накладної 20 4512 6927 8791   Ста…" at bounding box center [379, 197] width 186 height 237
copy div "Номер накладної 20 4512 6927 8791   Статус відправлення Заплановано Отримувач […"
click at [36, 74] on span "Замовлення" at bounding box center [34, 77] width 29 height 6
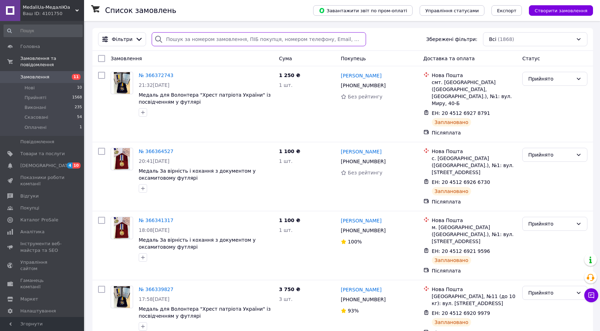
click at [185, 35] on input "search" at bounding box center [259, 39] width 214 height 14
paste input "20451263599198"
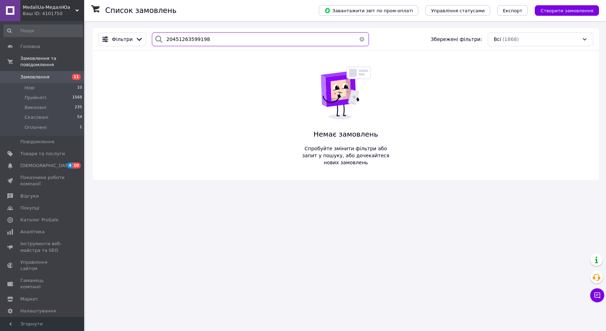
type input "20451263599198"
click at [52, 13] on div "Ваш ID: 4101750" at bounding box center [53, 14] width 61 height 6
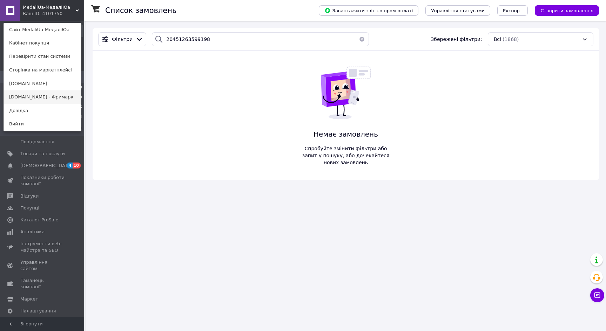
click at [40, 93] on link "[DOMAIN_NAME] - Фримарк" at bounding box center [42, 96] width 77 height 13
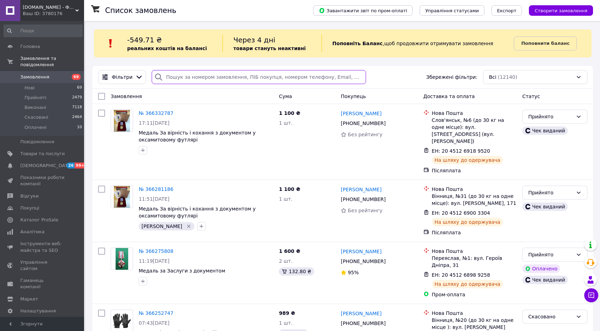
click at [169, 77] on input "search" at bounding box center [259, 77] width 214 height 14
paste input "20451263599198"
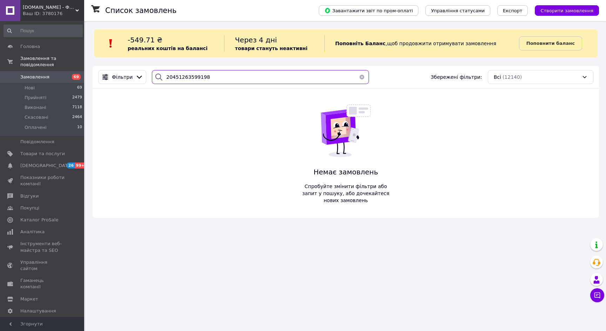
type input "20451263599198"
click at [48, 10] on span "[DOMAIN_NAME] - Фрімарк" at bounding box center [49, 7] width 53 height 6
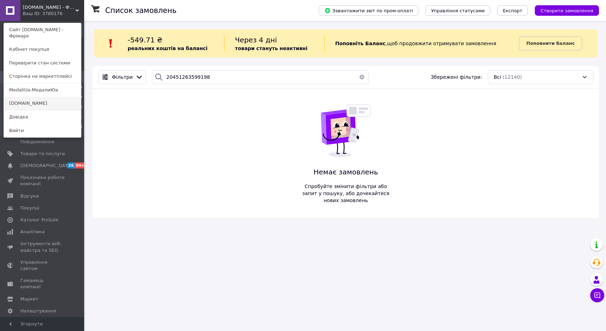
click at [37, 98] on link "[DOMAIN_NAME]" at bounding box center [42, 103] width 77 height 13
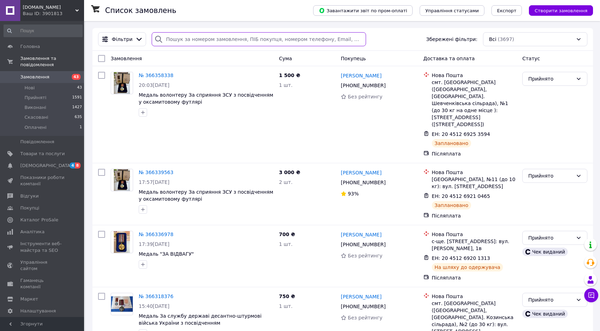
click at [176, 34] on input "search" at bounding box center [259, 39] width 214 height 14
paste input "20451263599198"
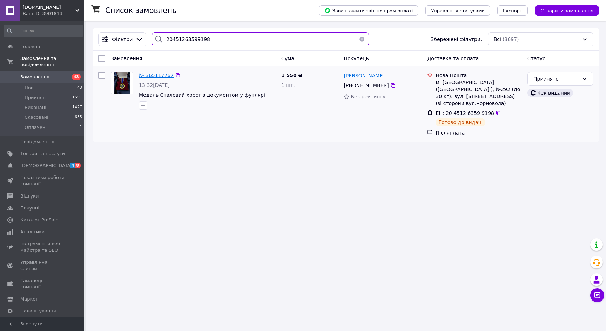
type input "20451263599198"
click at [156, 76] on span "№ 365117767" at bounding box center [156, 76] width 35 height 6
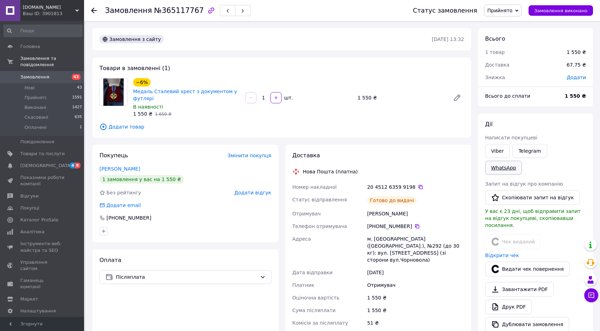
click at [522, 161] on link "WhatsApp" at bounding box center [503, 168] width 37 height 14
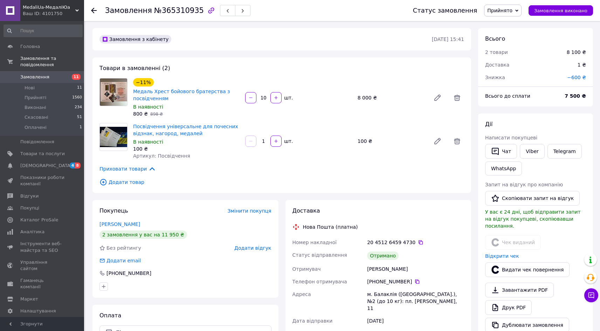
click at [32, 74] on span "Замовлення" at bounding box center [34, 77] width 29 height 6
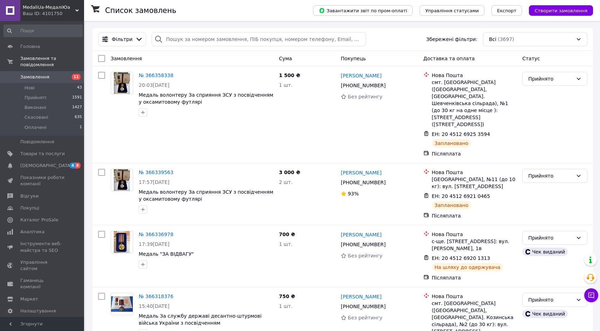
click at [203, 30] on div "Фільтри Збережені фільтри: Всі (3697)" at bounding box center [343, 39] width 501 height 23
click at [195, 34] on input "search" at bounding box center [259, 39] width 214 height 14
paste input "20451263662213"
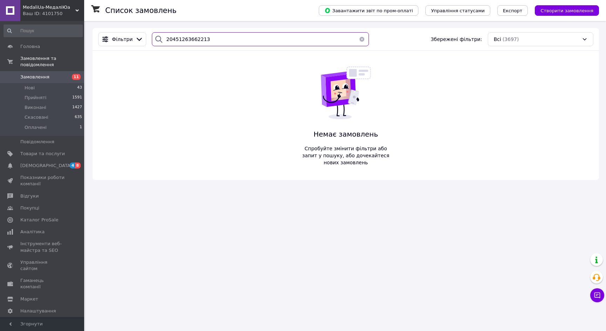
type input "20451263662213"
click at [43, 8] on span "MedaliUa-МедаліЮа" at bounding box center [49, 7] width 53 height 6
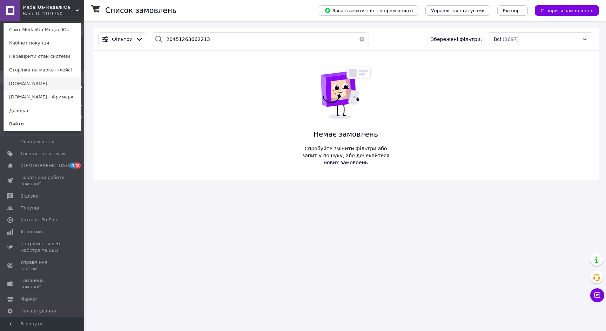
click at [41, 82] on link "[DOMAIN_NAME]" at bounding box center [42, 83] width 77 height 13
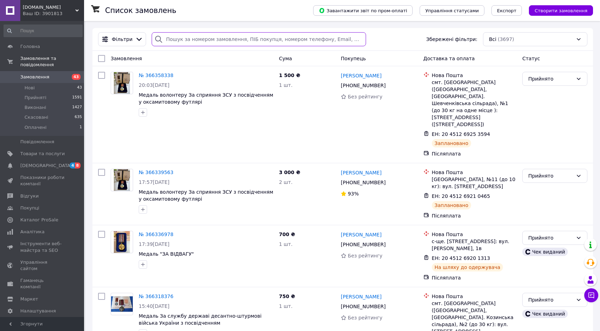
click at [193, 36] on input "search" at bounding box center [259, 39] width 214 height 14
paste input "20451263662213"
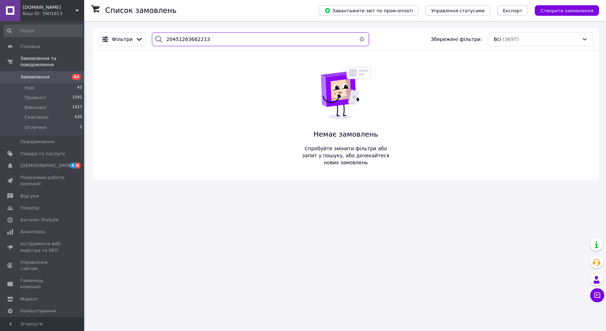
type input "20451263662213"
click at [59, 12] on div "Ваш ID: 3901813" at bounding box center [53, 14] width 61 height 6
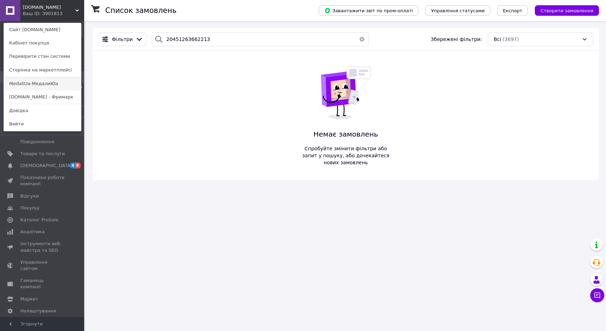
click at [55, 89] on link "MedaliUa-МедалиЮа" at bounding box center [42, 83] width 77 height 13
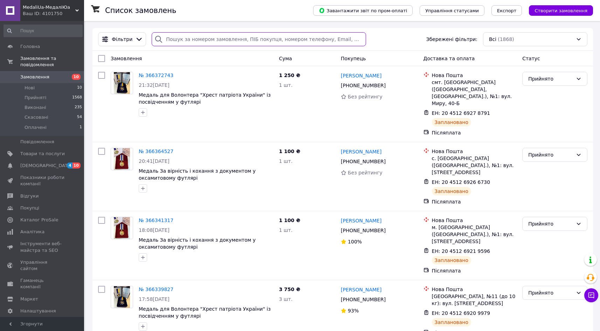
click at [177, 37] on input "search" at bounding box center [259, 39] width 214 height 14
paste input "20451263662213"
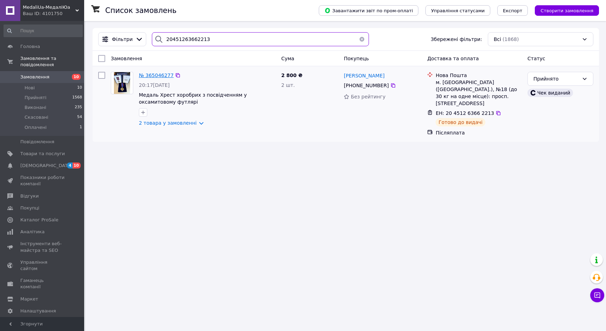
type input "20451263662213"
click at [153, 73] on span "№ 365046277" at bounding box center [156, 76] width 35 height 6
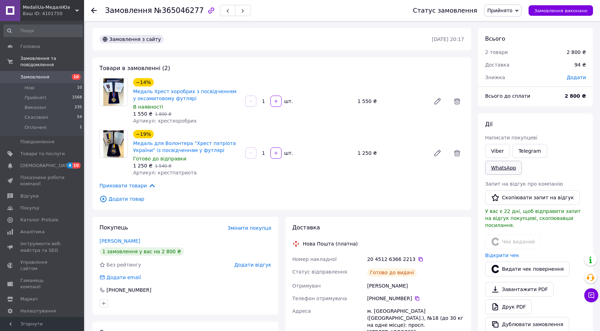
click at [522, 161] on link "WhatsApp" at bounding box center [503, 168] width 37 height 14
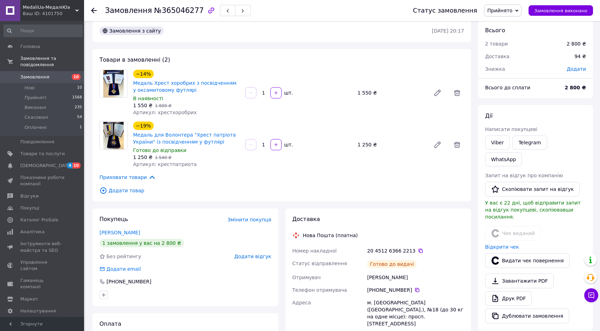
scroll to position [9, 0]
click at [499, 141] on link "Viber" at bounding box center [497, 142] width 25 height 14
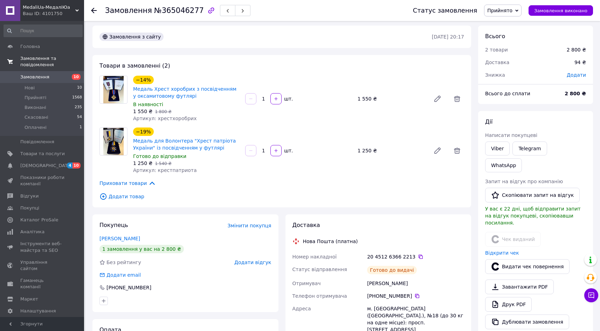
scroll to position [2, 0]
click at [41, 74] on span "Замовлення" at bounding box center [34, 77] width 29 height 6
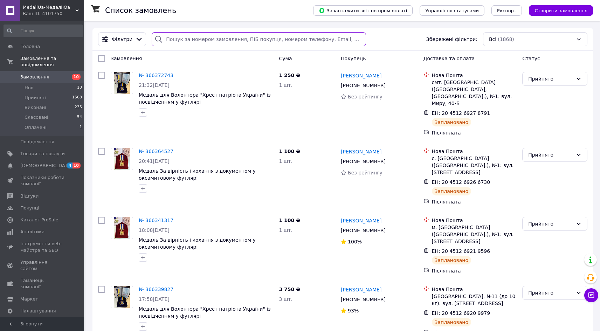
click at [191, 36] on input "search" at bounding box center [259, 39] width 214 height 14
paste input "20451263597949"
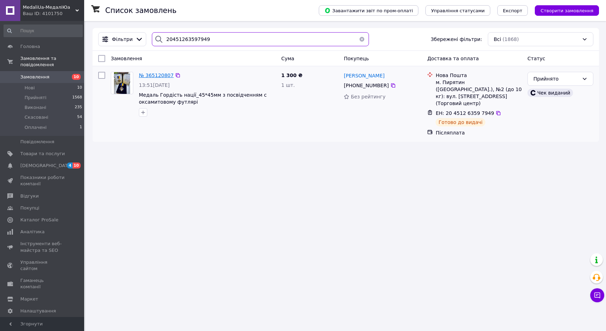
type input "20451263597949"
click at [153, 74] on span "№ 365120807" at bounding box center [156, 76] width 35 height 6
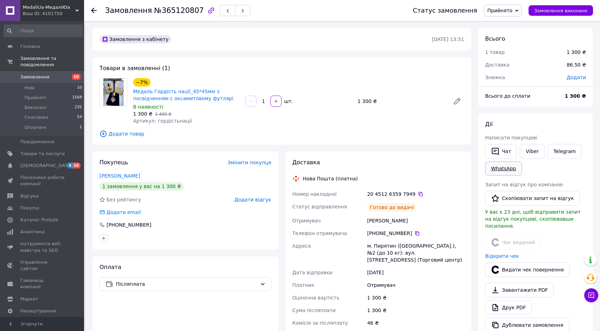
click at [494, 168] on link "WhatsApp" at bounding box center [503, 169] width 37 height 14
click at [538, 152] on link "Viber" at bounding box center [532, 151] width 25 height 15
click at [533, 151] on link "Viber" at bounding box center [532, 151] width 25 height 15
click at [32, 74] on span "Замовлення" at bounding box center [34, 77] width 29 height 6
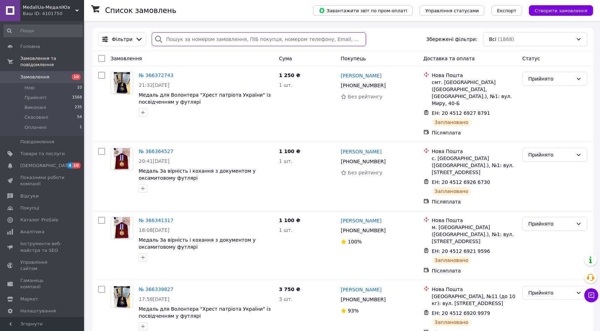
click at [202, 40] on input "search" at bounding box center [259, 39] width 214 height 14
paste input "20451264863621"
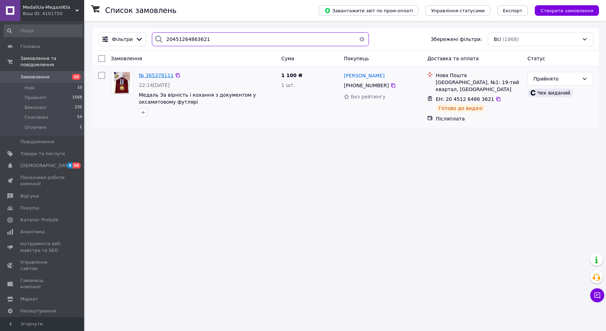
type input "20451264863621"
click at [156, 76] on span "№ 365378111" at bounding box center [156, 76] width 35 height 6
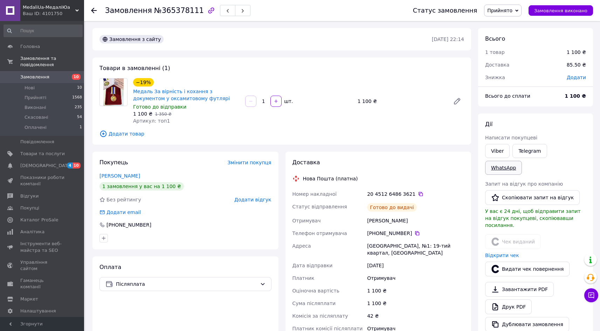
click at [522, 161] on link "WhatsApp" at bounding box center [503, 168] width 37 height 14
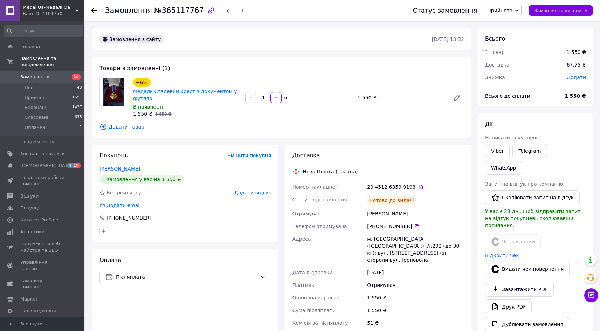
click at [41, 74] on span "Замовлення" at bounding box center [34, 77] width 29 height 6
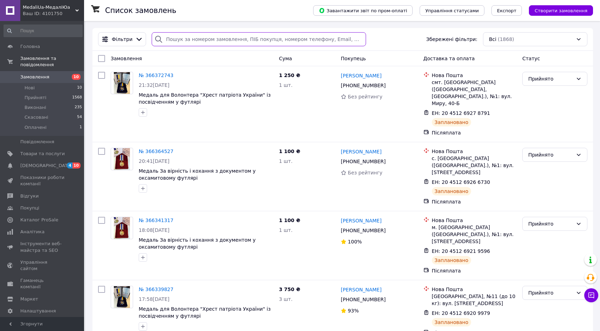
click at [228, 34] on input "search" at bounding box center [259, 39] width 214 height 14
paste input "20451264817104"
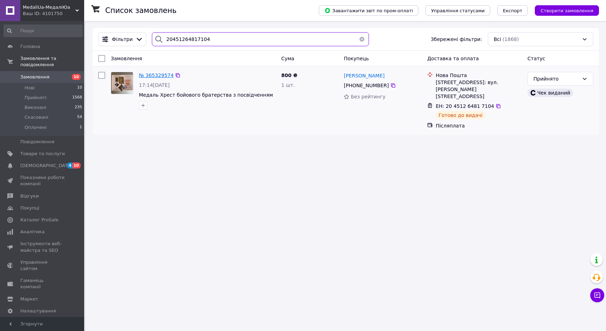
type input "20451264817104"
click at [151, 75] on span "№ 365329574" at bounding box center [156, 76] width 35 height 6
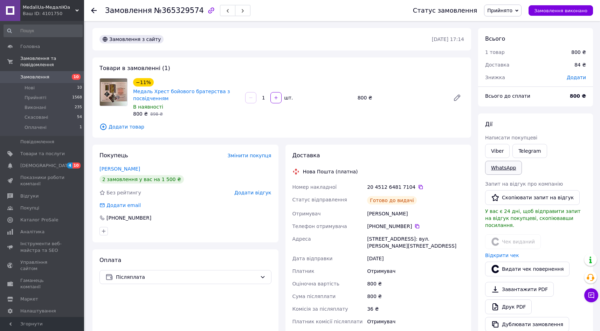
click at [522, 161] on link "WhatsApp" at bounding box center [503, 168] width 37 height 14
click at [35, 74] on span "Замовлення" at bounding box center [34, 77] width 29 height 6
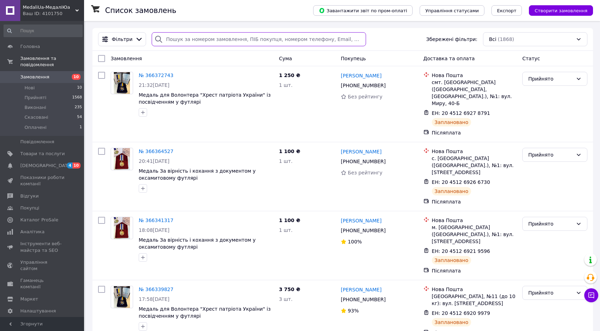
click at [181, 37] on input "search" at bounding box center [259, 39] width 214 height 14
paste input "20451265587677"
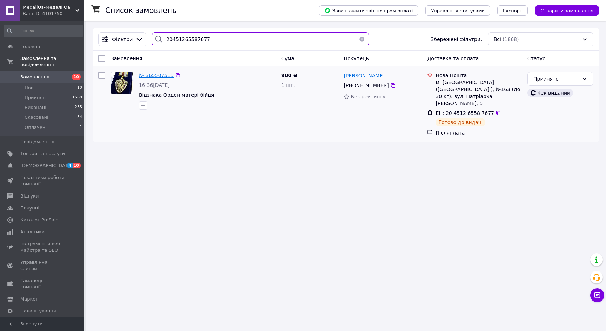
type input "20451265587677"
click at [150, 76] on span "№ 365507515" at bounding box center [156, 76] width 35 height 6
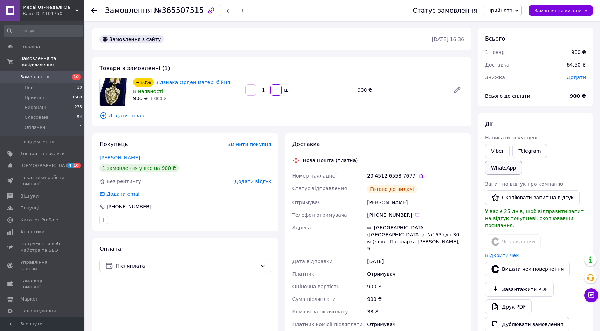
click at [522, 161] on link "WhatsApp" at bounding box center [503, 168] width 37 height 14
click at [36, 74] on span "Замовлення" at bounding box center [34, 77] width 29 height 6
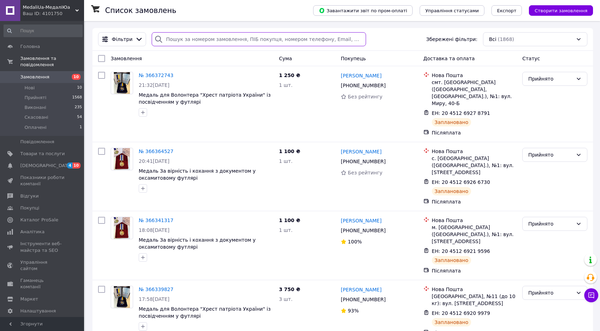
click at [211, 35] on input "search" at bounding box center [259, 39] width 214 height 14
paste input "20451265180998"
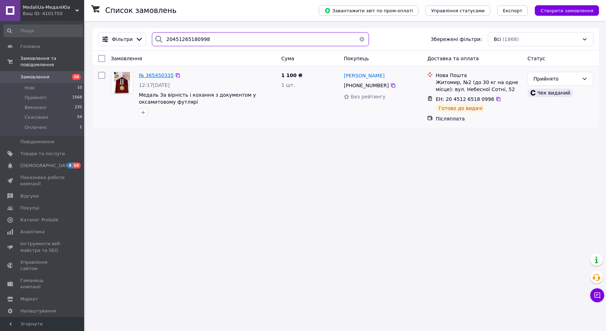
type input "20451265180998"
click at [147, 74] on span "№ 365450335" at bounding box center [156, 76] width 35 height 6
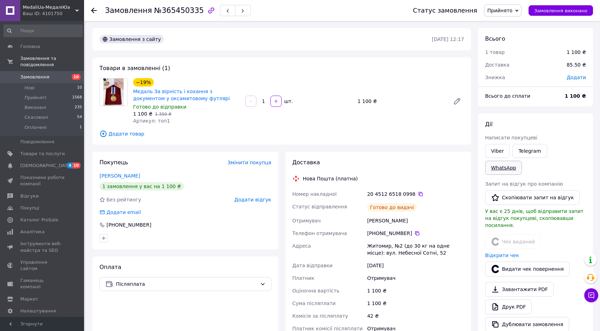
click at [522, 161] on link "WhatsApp" at bounding box center [503, 168] width 37 height 14
click at [32, 74] on span "Замовлення" at bounding box center [34, 77] width 29 height 6
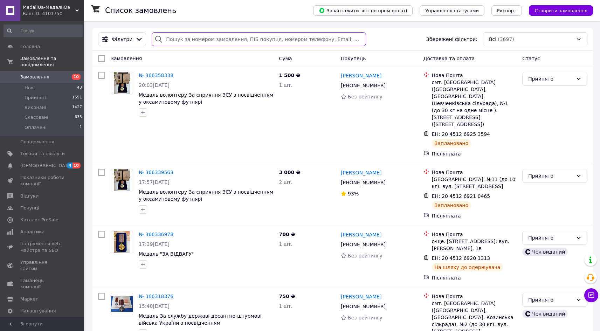
click at [185, 42] on input "search" at bounding box center [259, 39] width 214 height 14
paste input "20451266585682"
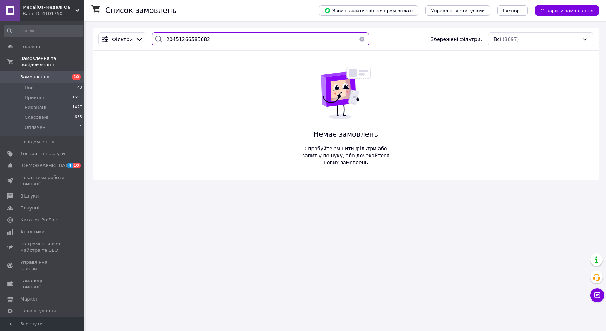
type input "20451266585682"
click at [36, 7] on span "MedaliUa-МедаліЮа" at bounding box center [49, 7] width 53 height 6
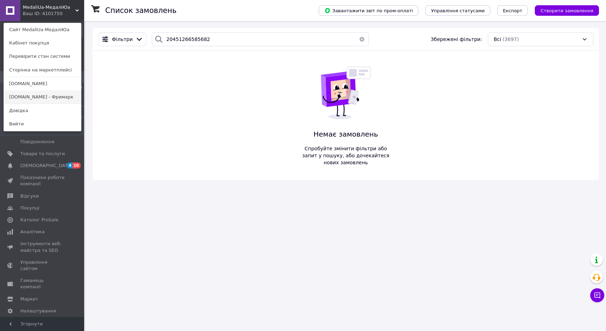
click at [49, 96] on link "[DOMAIN_NAME] - Фримарк" at bounding box center [42, 96] width 77 height 13
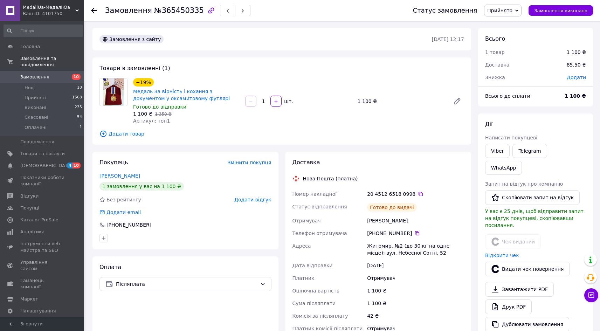
click at [36, 74] on span "Замовлення" at bounding box center [34, 77] width 29 height 6
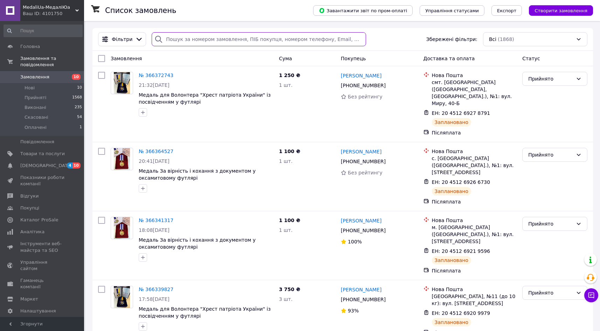
click at [177, 41] on input "search" at bounding box center [259, 39] width 214 height 14
paste input "20451265776367"
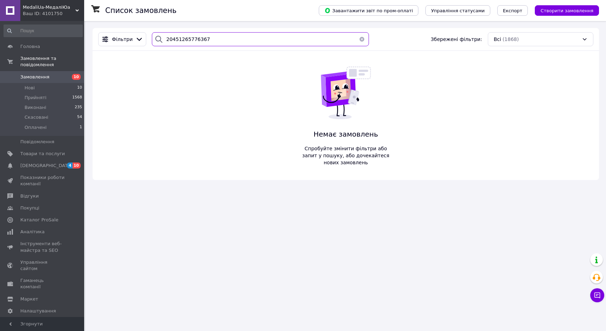
type input "20451265776367"
click at [26, 8] on span "MedaliUa-МедаліЮа" at bounding box center [49, 7] width 53 height 6
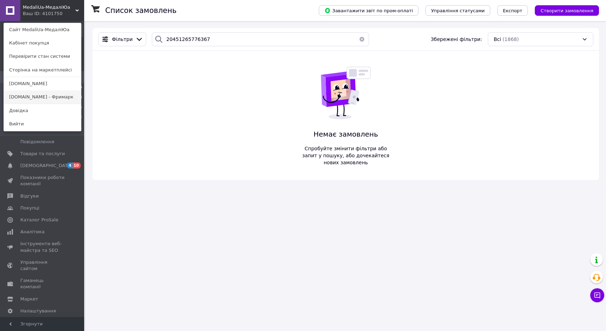
click at [53, 94] on link "Freemark.com.ua - Фримарк" at bounding box center [42, 96] width 77 height 13
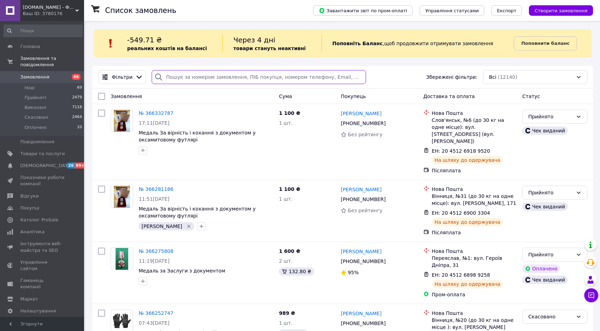
click at [175, 73] on input "search" at bounding box center [259, 77] width 214 height 14
paste input "20451265776367"
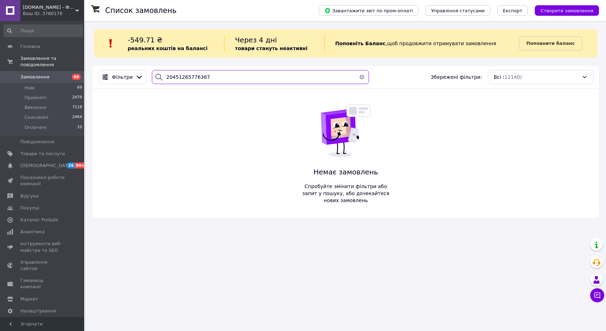
type input "20451265776367"
click at [49, 10] on span "Freemark.сom.ua - Фрімарк" at bounding box center [49, 7] width 53 height 6
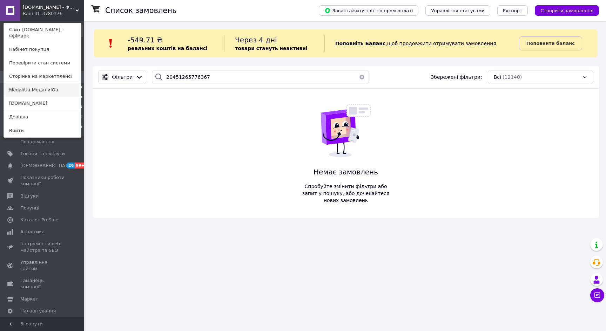
click at [52, 83] on link "MedaliUa-МедалиЮа" at bounding box center [42, 89] width 77 height 13
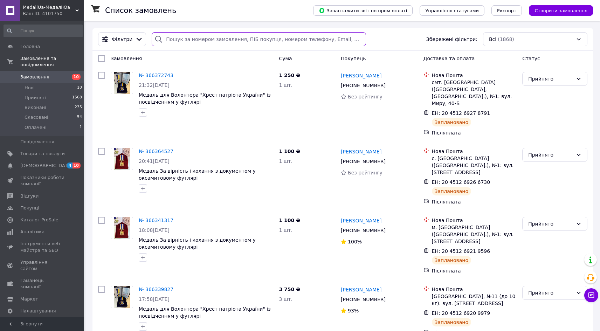
click at [163, 39] on input "search" at bounding box center [259, 39] width 214 height 14
paste input "20451265776367"
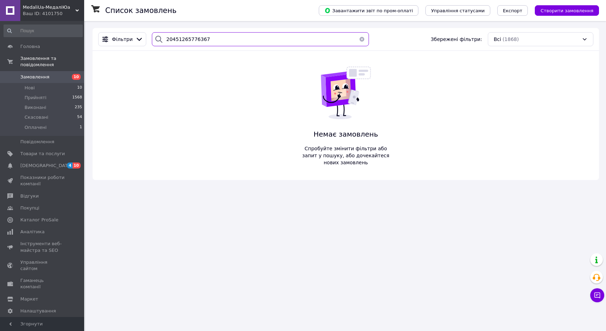
type input "20451265776367"
click at [54, 8] on span "MedaliUa-МедаліЮа" at bounding box center [49, 7] width 53 height 6
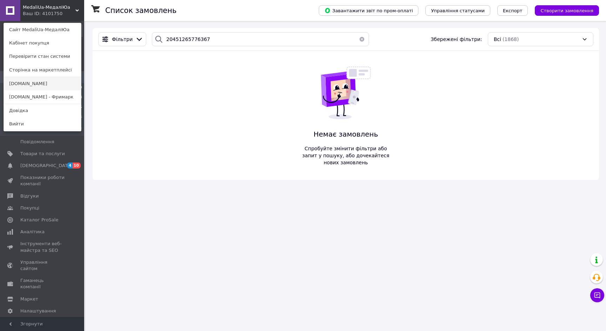
click at [44, 84] on link "[DOMAIN_NAME]" at bounding box center [42, 83] width 77 height 13
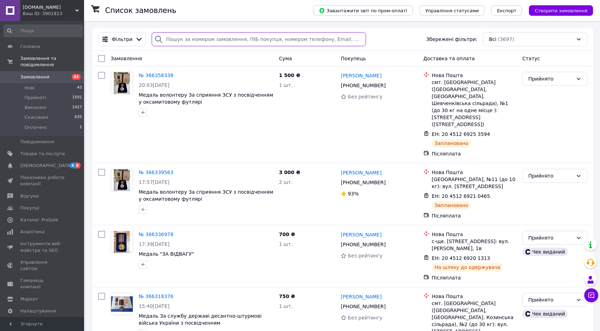
click at [194, 36] on input "search" at bounding box center [259, 39] width 214 height 14
paste input "20451265776367"
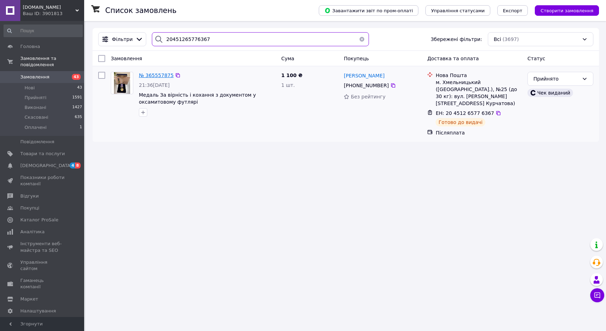
type input "20451265776367"
click at [155, 73] on span "№ 365557875" at bounding box center [156, 76] width 35 height 6
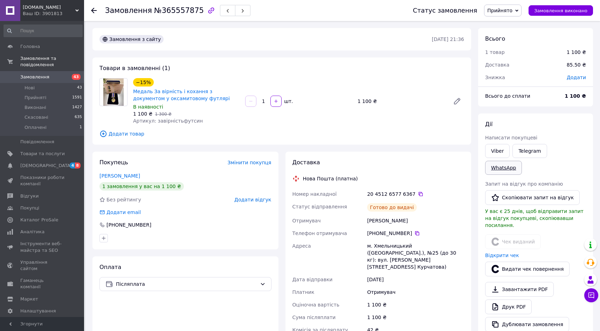
click at [522, 161] on link "WhatsApp" at bounding box center [503, 168] width 37 height 14
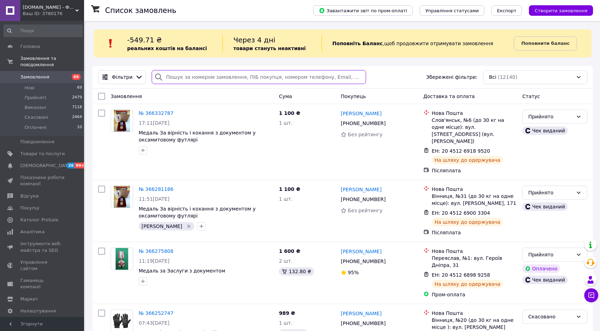
click at [187, 82] on input "search" at bounding box center [259, 77] width 214 height 14
paste input "20451266585682"
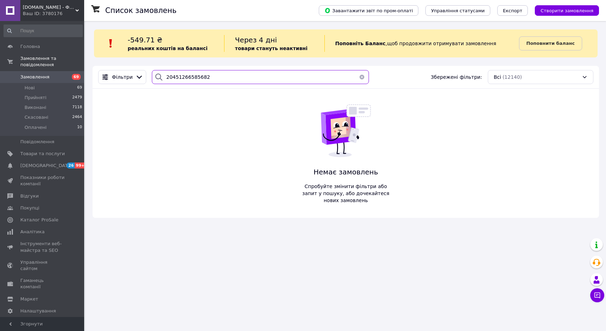
type input "20451266585682"
click at [28, 7] on span "[DOMAIN_NAME] - Фрімарк" at bounding box center [49, 7] width 53 height 6
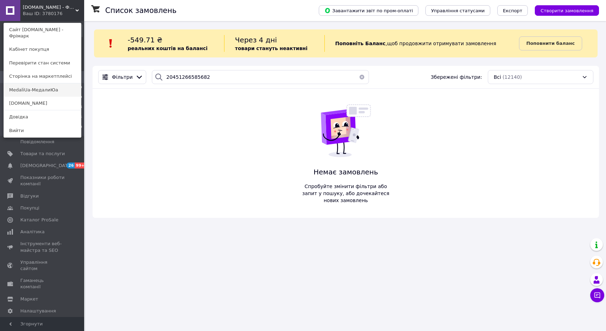
click at [39, 83] on link "MedaliUa-МедалиЮа" at bounding box center [42, 89] width 77 height 13
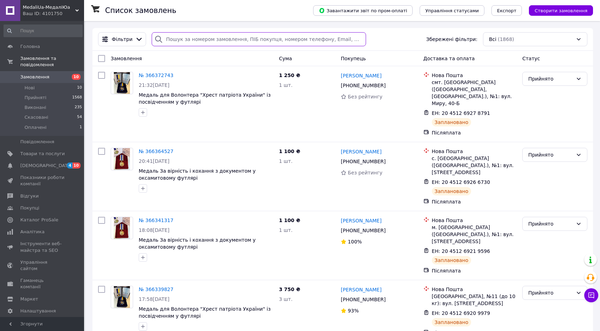
click at [197, 36] on input "search" at bounding box center [259, 39] width 214 height 14
paste input "20451266585682"
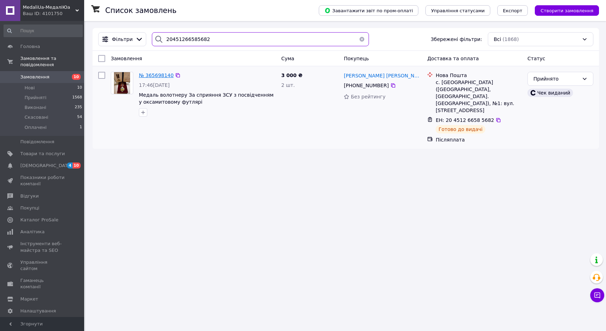
type input "20451266585682"
click at [163, 75] on span "№ 365698140" at bounding box center [156, 76] width 35 height 6
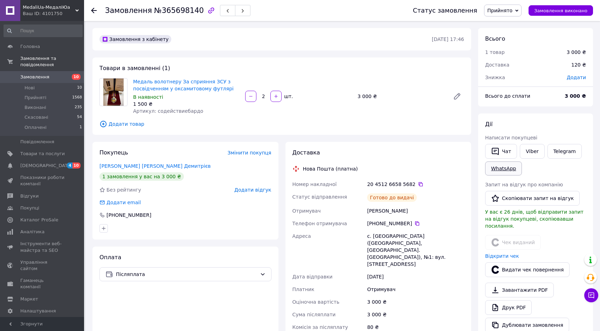
click at [507, 168] on link "WhatsApp" at bounding box center [503, 169] width 37 height 14
click at [506, 169] on link "WhatsApp" at bounding box center [503, 169] width 37 height 14
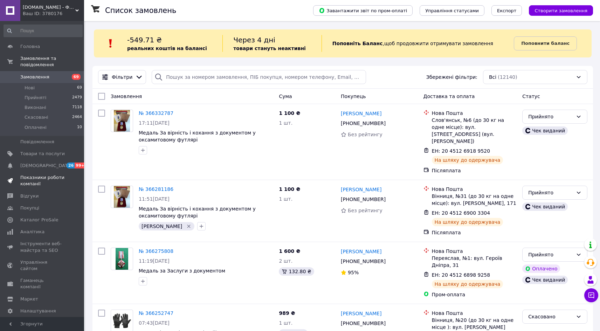
click at [42, 175] on span "Показники роботи компанії" at bounding box center [42, 181] width 45 height 13
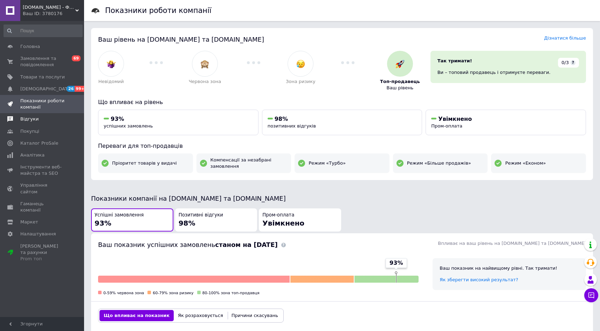
click at [32, 123] on link "Відгуки" at bounding box center [43, 119] width 86 height 12
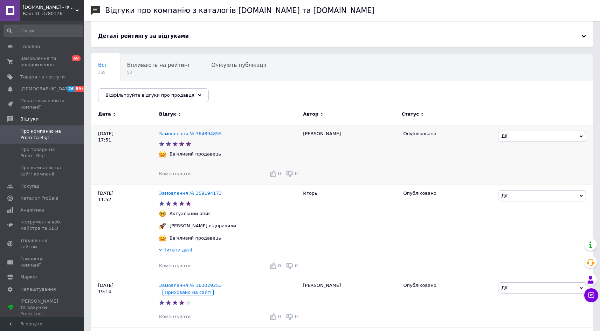
scroll to position [119, 0]
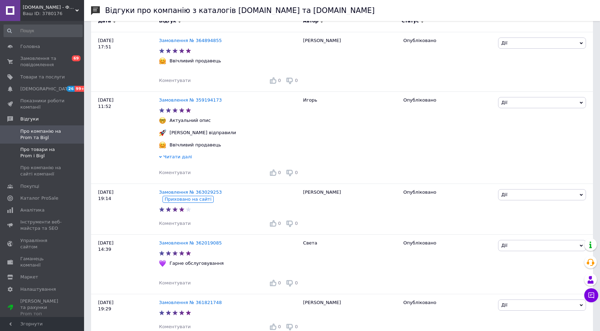
click at [33, 150] on span "Про товари на Prom і Bigl" at bounding box center [42, 152] width 45 height 13
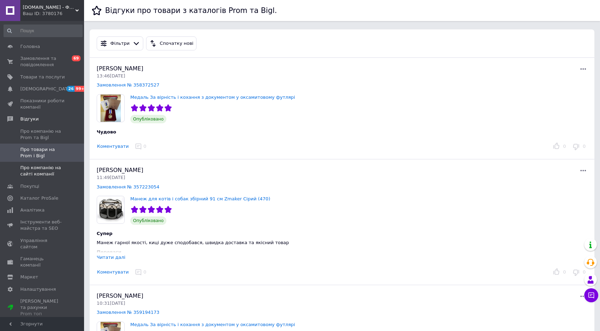
click at [33, 165] on span "Про компанію на сайті компанії" at bounding box center [42, 171] width 45 height 13
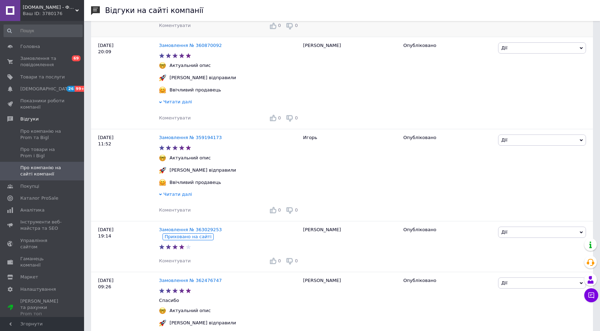
scroll to position [136, 0]
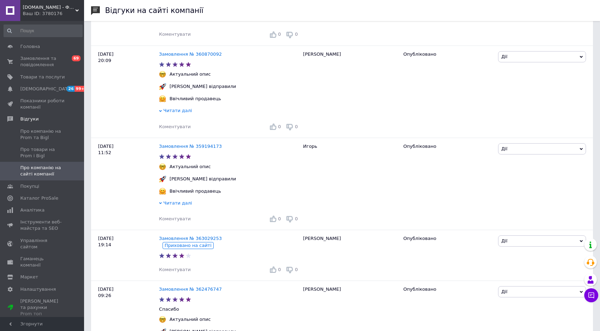
click at [47, 15] on div "Ваш ID: 3780176" at bounding box center [53, 14] width 61 height 6
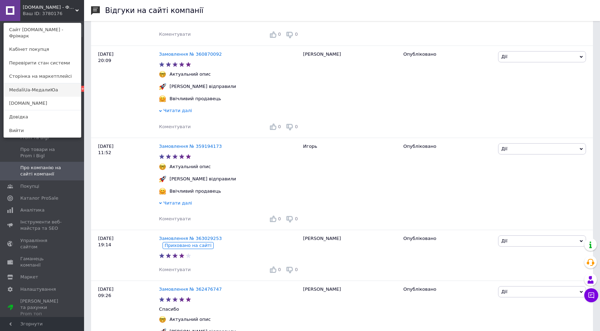
click at [49, 88] on link "MedaliUa-МедалиЮа" at bounding box center [42, 89] width 77 height 13
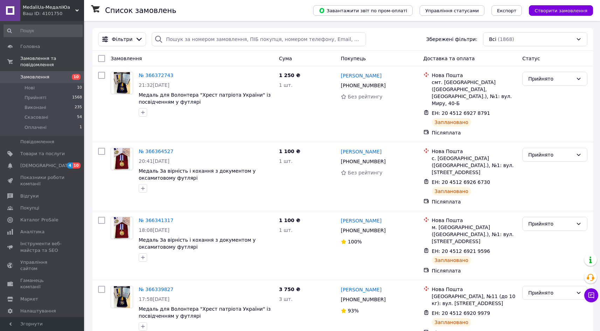
click at [37, 8] on span "MedaliUa-МедаліЮа" at bounding box center [49, 7] width 53 height 6
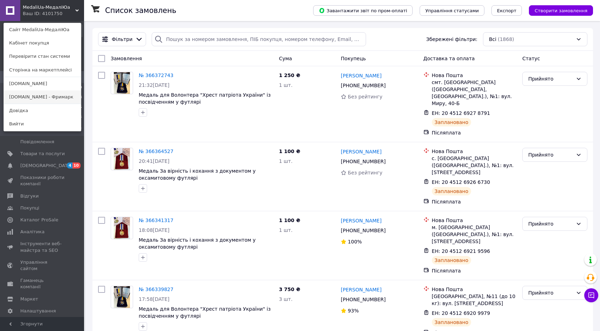
click at [47, 96] on link "Freemark.com.ua - Фримарк" at bounding box center [42, 96] width 77 height 13
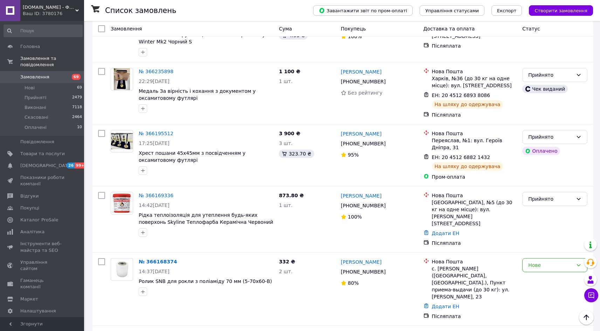
scroll to position [320, 0]
